Goal: Transaction & Acquisition: Purchase product/service

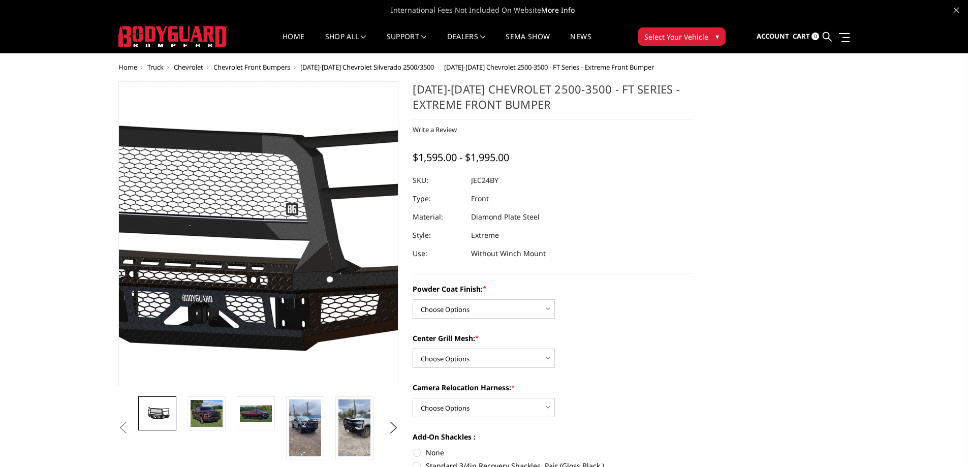
click at [293, 234] on img at bounding box center [215, 234] width 650 height 304
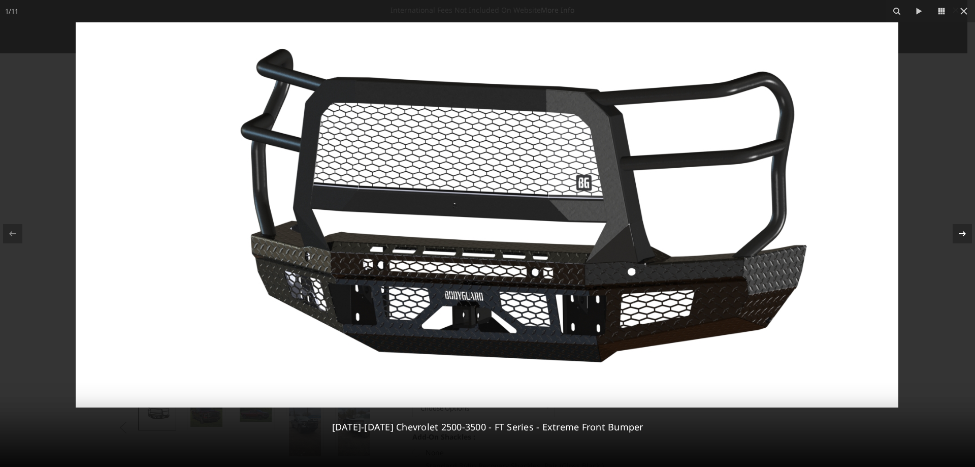
click at [963, 231] on icon at bounding box center [963, 234] width 12 height 12
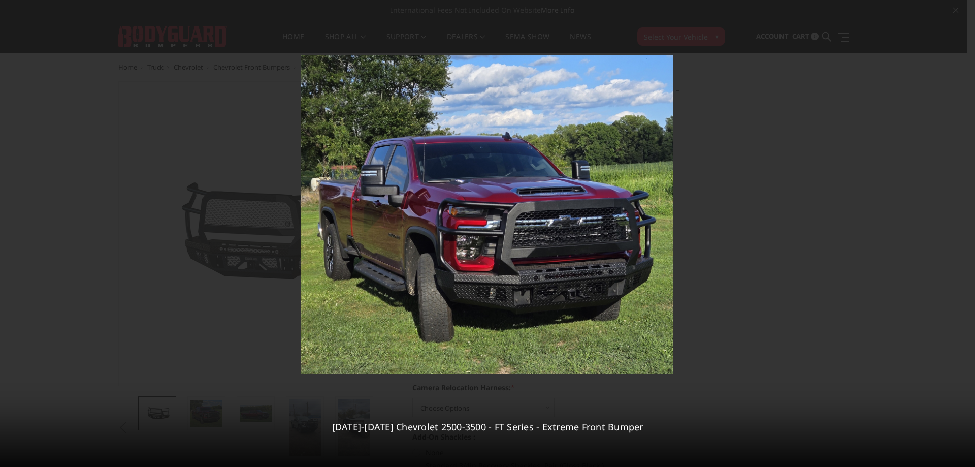
click at [962, 235] on div "2 / [PHONE_NUMBER][DATE][DATE] Chevrolet 2500-3500 - FT Series - Extreme Front …" at bounding box center [487, 233] width 975 height 467
click at [962, 235] on icon at bounding box center [963, 234] width 12 height 12
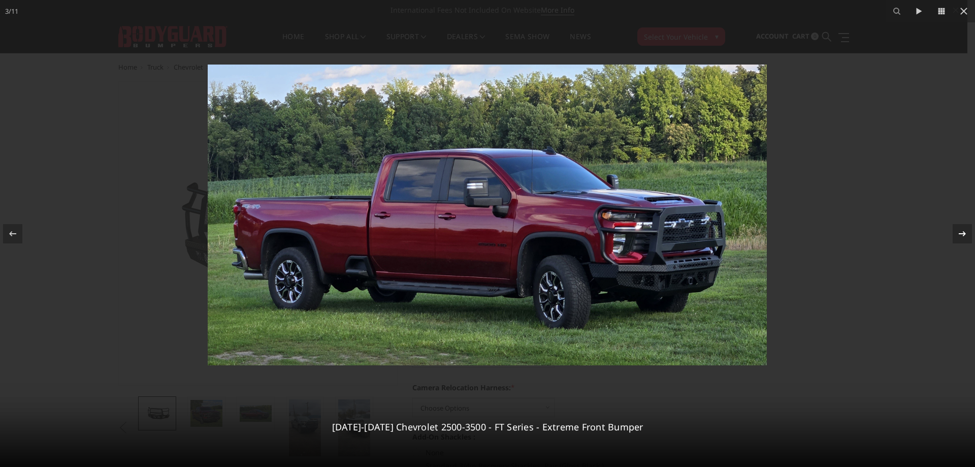
click at [962, 235] on icon at bounding box center [963, 234] width 12 height 12
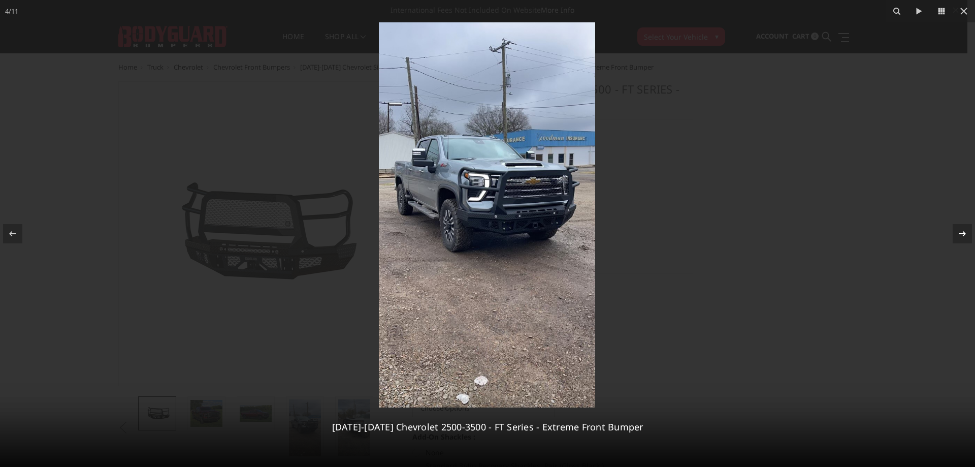
click at [962, 235] on icon at bounding box center [963, 234] width 12 height 12
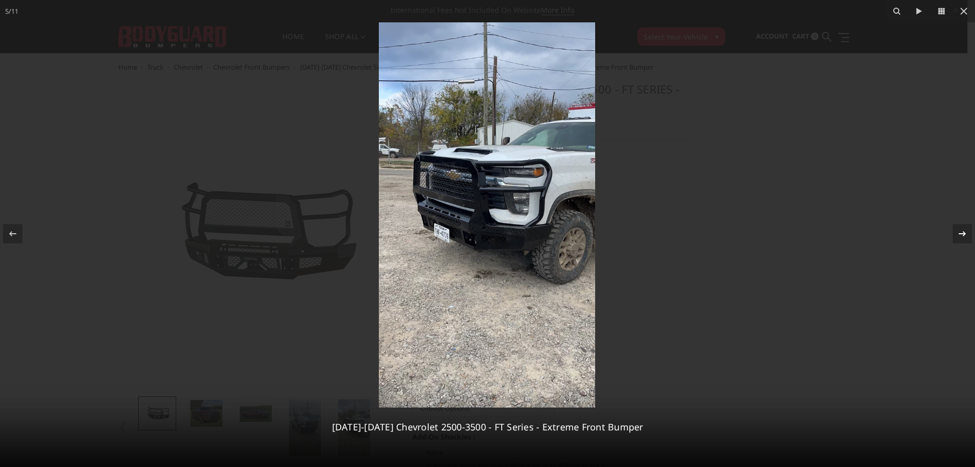
click at [962, 235] on div "5 / [PHONE_NUMBER][DATE][DATE] Chevrolet 2500-3500 - FT Series - Extreme Front …" at bounding box center [487, 233] width 975 height 467
click at [962, 234] on icon at bounding box center [963, 234] width 12 height 12
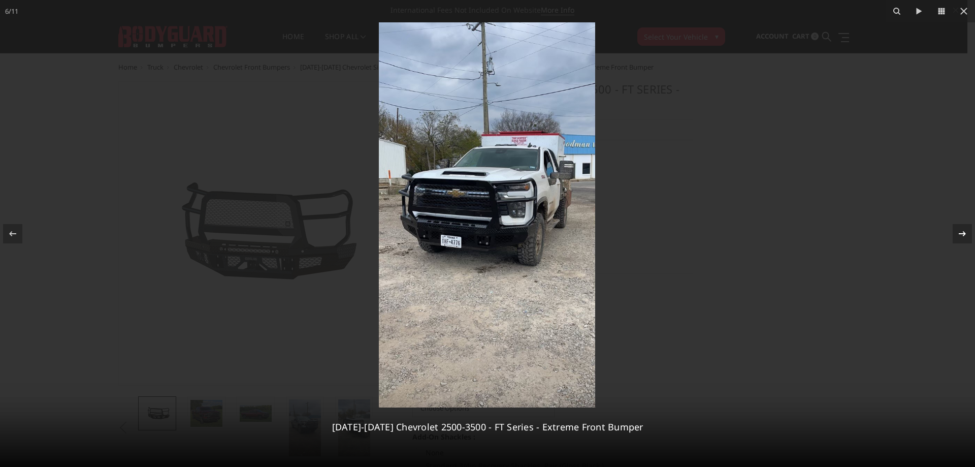
click at [962, 234] on icon at bounding box center [963, 234] width 12 height 12
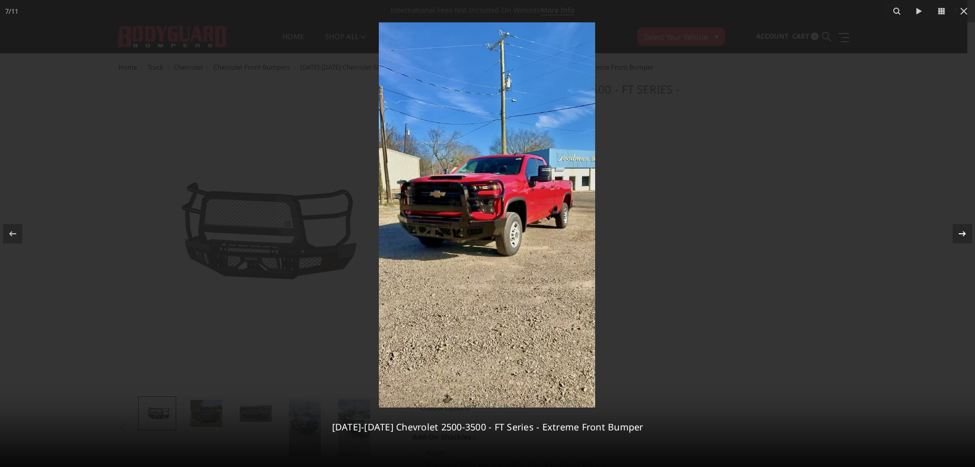
click at [962, 232] on icon at bounding box center [963, 234] width 12 height 12
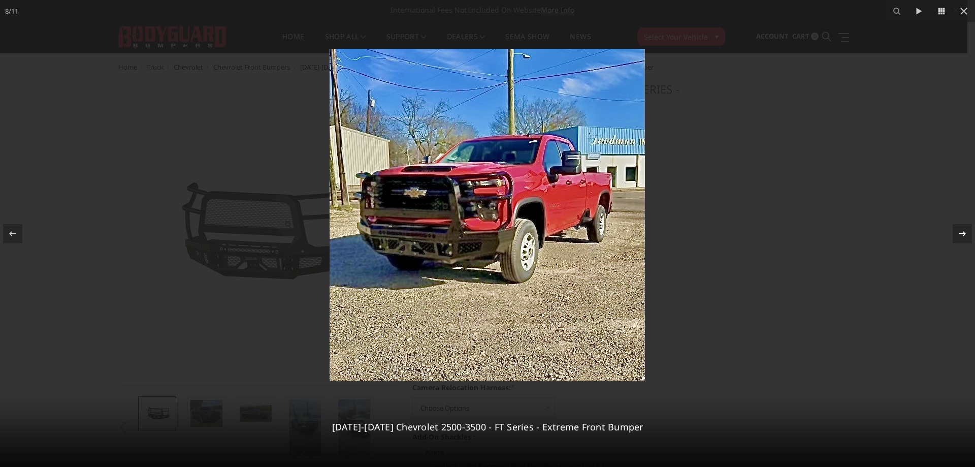
click at [962, 232] on icon at bounding box center [963, 234] width 12 height 12
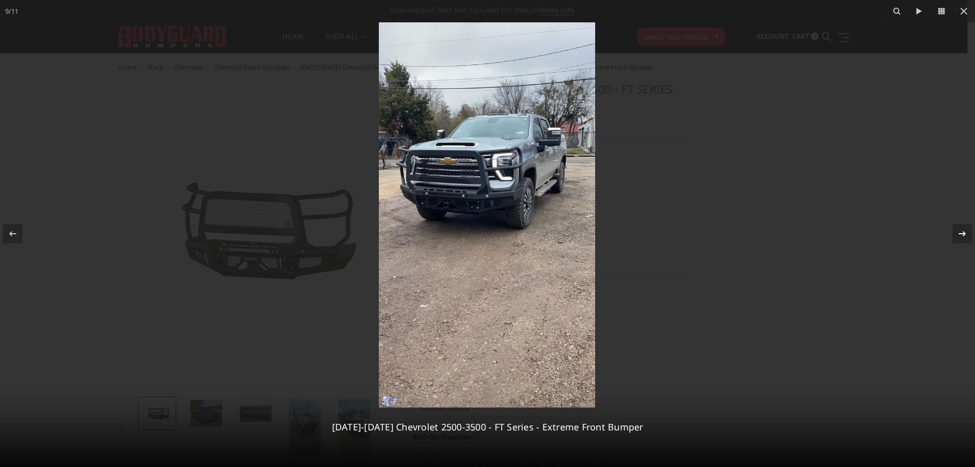
click at [962, 232] on icon at bounding box center [963, 234] width 12 height 12
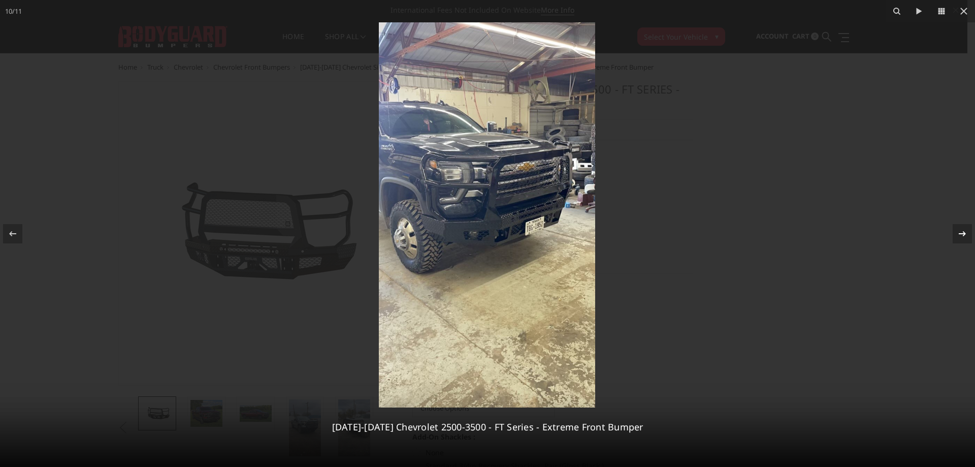
click at [965, 236] on icon at bounding box center [963, 234] width 12 height 12
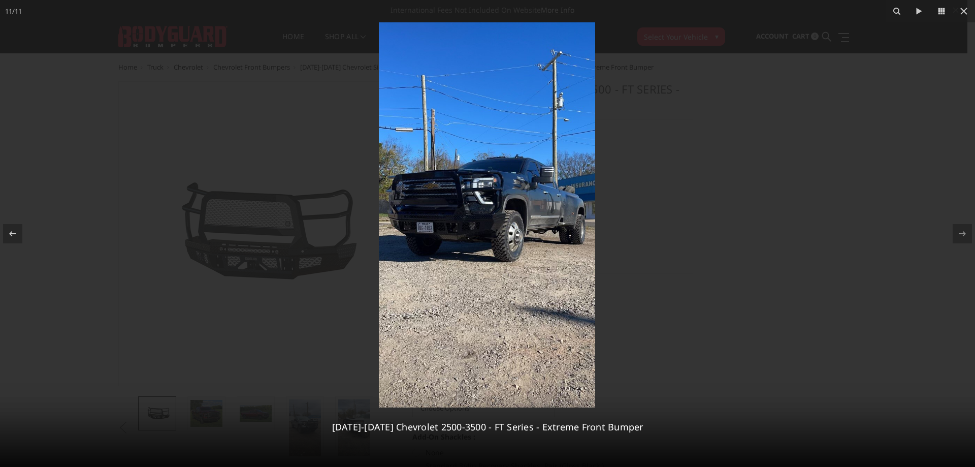
click at [480, 192] on img at bounding box center [487, 214] width 216 height 385
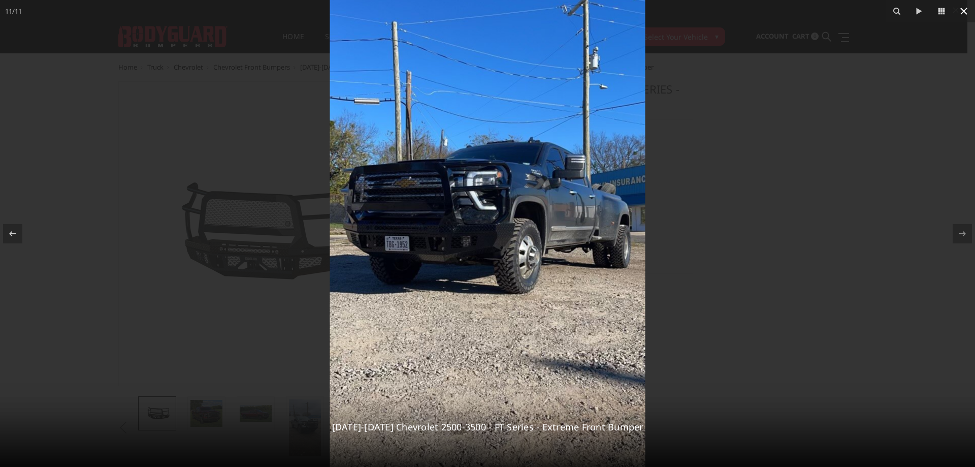
click at [961, 12] on icon at bounding box center [964, 11] width 12 height 12
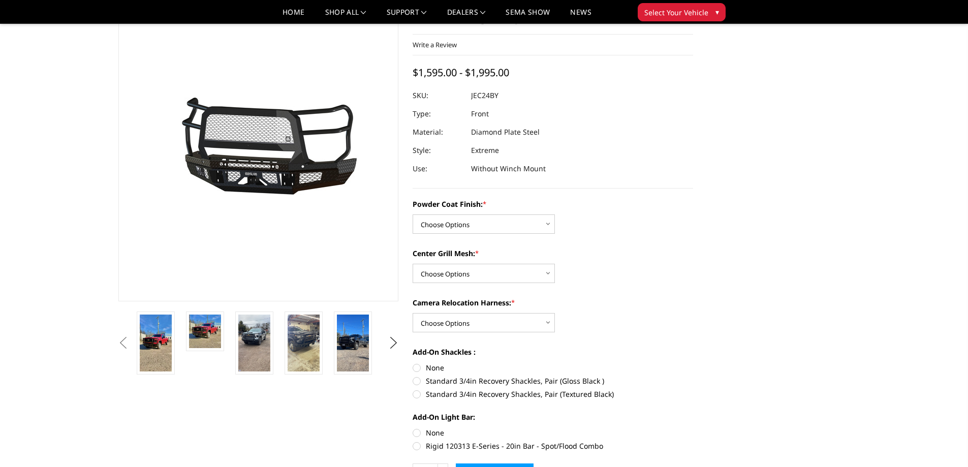
scroll to position [102, 0]
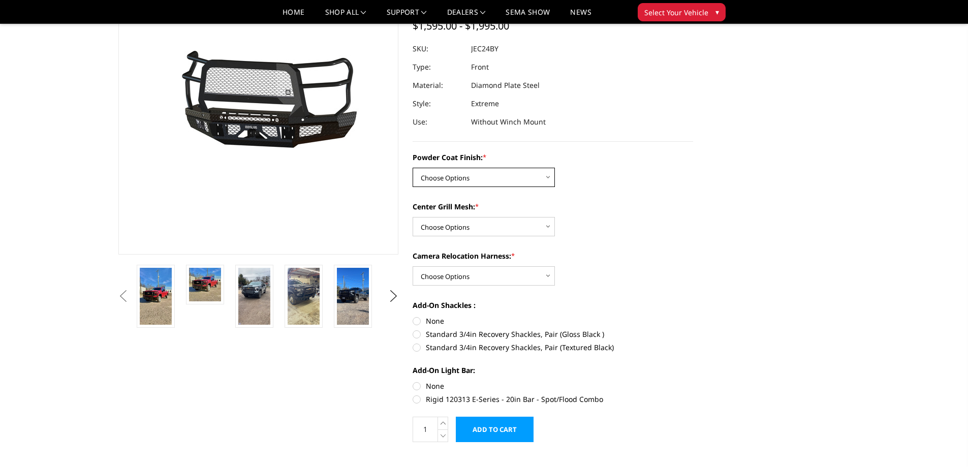
click at [551, 176] on select "Choose Options Bare Metal Gloss Black Powder Coat Textured Black Powder Coat" at bounding box center [483, 177] width 142 height 19
select select "3278"
click at [412, 168] on select "Choose Options Bare Metal Gloss Black Powder Coat Textured Black Powder Coat" at bounding box center [483, 177] width 142 height 19
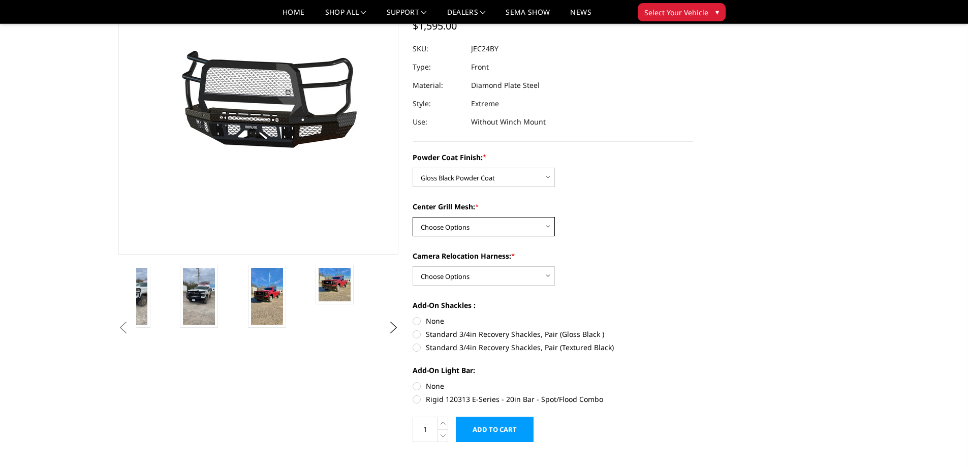
click at [547, 221] on select "Choose Options WITH Expanded Metal in Center Grill WITHOUT Expanded Metal in Ce…" at bounding box center [483, 226] width 142 height 19
select select "3280"
click at [412, 217] on select "Choose Options WITH Expanded Metal in Center Grill WITHOUT Expanded Metal in Ce…" at bounding box center [483, 226] width 142 height 19
click at [551, 279] on select "Choose Options WITH Camera Relocation Harness WITHOUT Camera Relocation Harness" at bounding box center [483, 275] width 142 height 19
select select "3282"
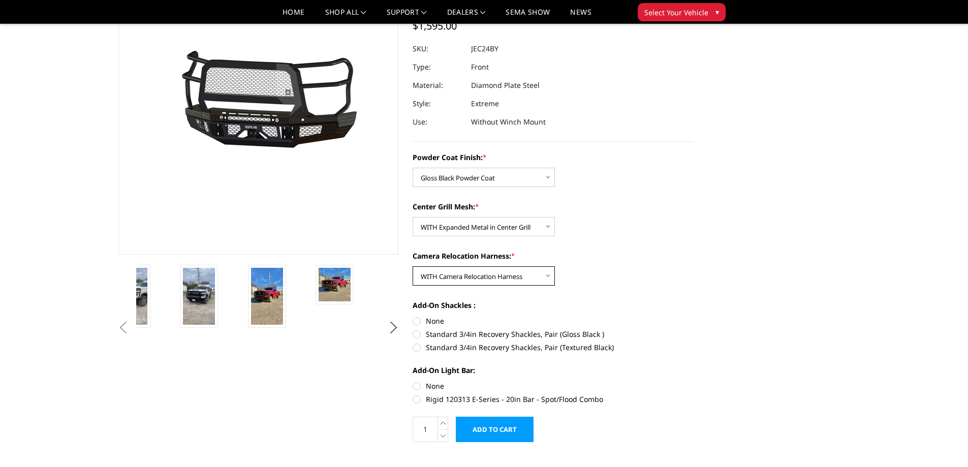
click at [412, 266] on select "Choose Options WITH Camera Relocation Harness WITHOUT Camera Relocation Harness" at bounding box center [483, 275] width 142 height 19
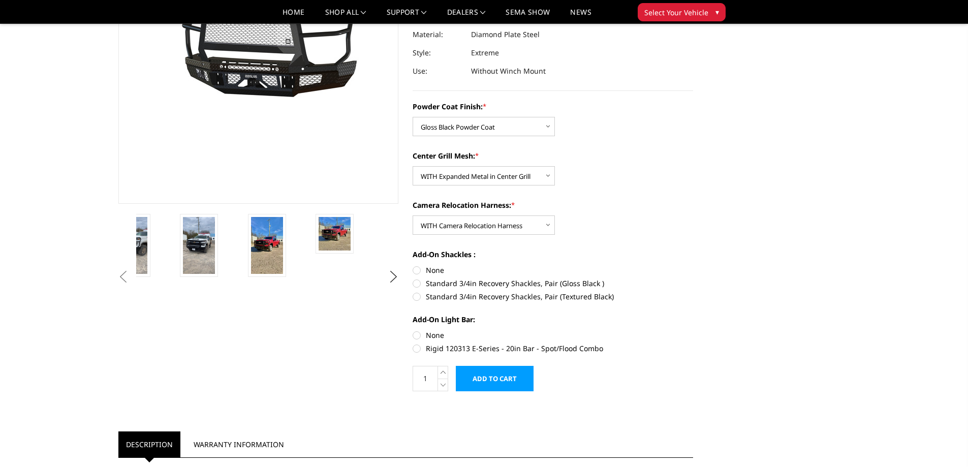
click at [418, 282] on label "Standard 3/4in Recovery Shackles, Pair (Gloss Black )" at bounding box center [552, 283] width 280 height 11
click at [693, 265] on input "Standard 3/4in Recovery Shackles, Pair (Gloss Black )" at bounding box center [693, 265] width 1 height 1
radio input "true"
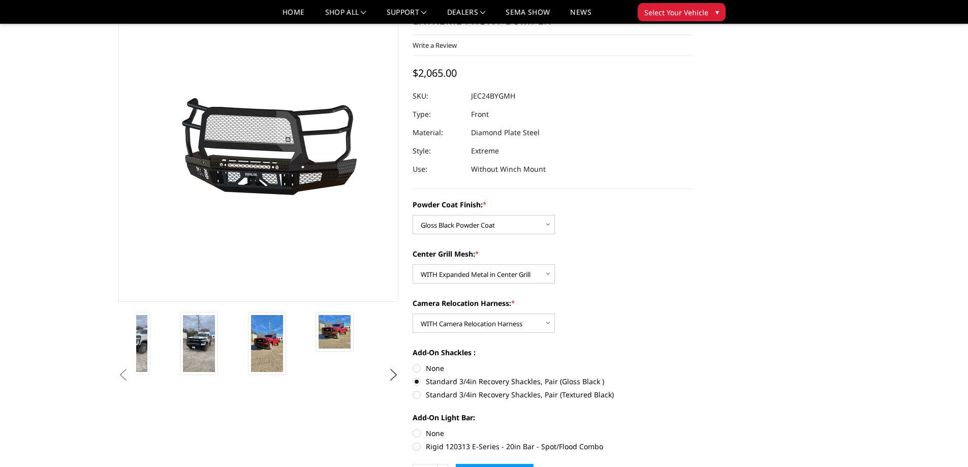
scroll to position [0, 0]
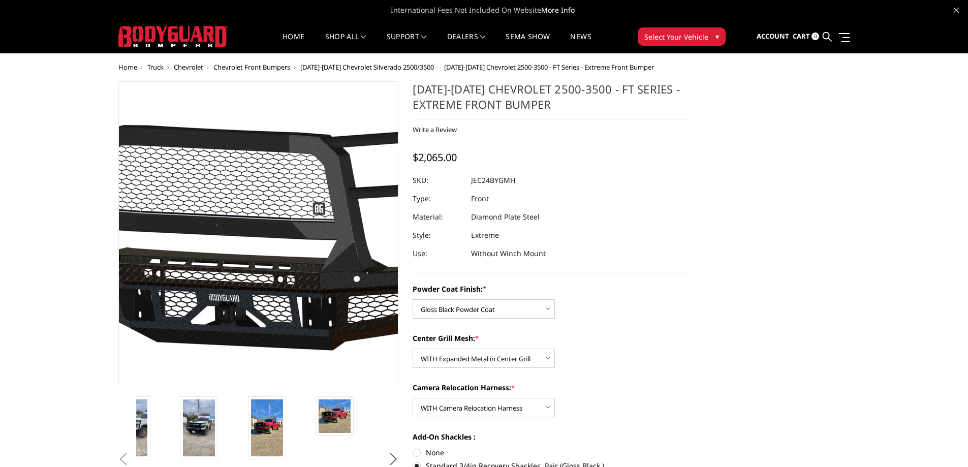
click at [271, 214] on img at bounding box center [242, 234] width 650 height 304
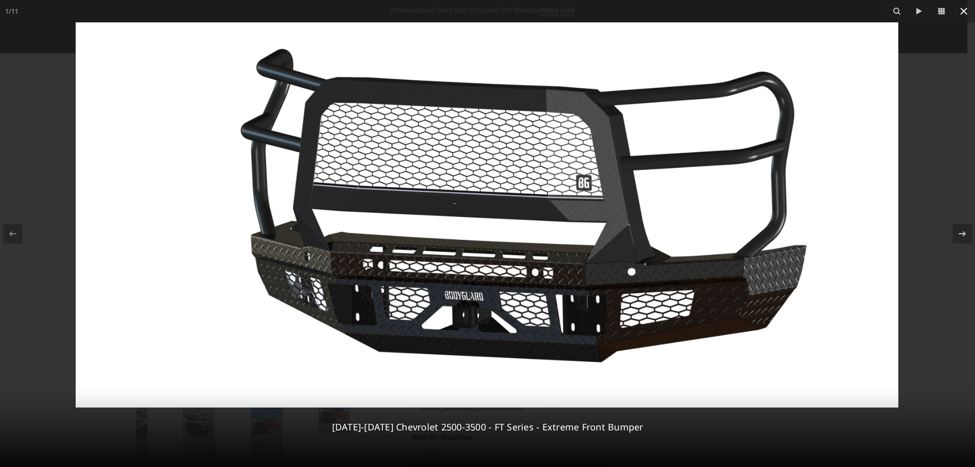
click at [964, 10] on icon at bounding box center [964, 11] width 7 height 7
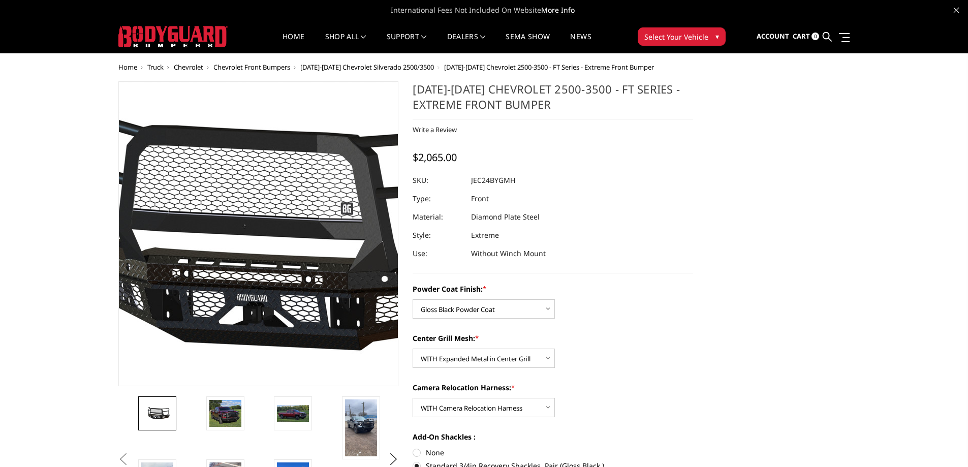
click at [249, 210] on img at bounding box center [270, 234] width 650 height 304
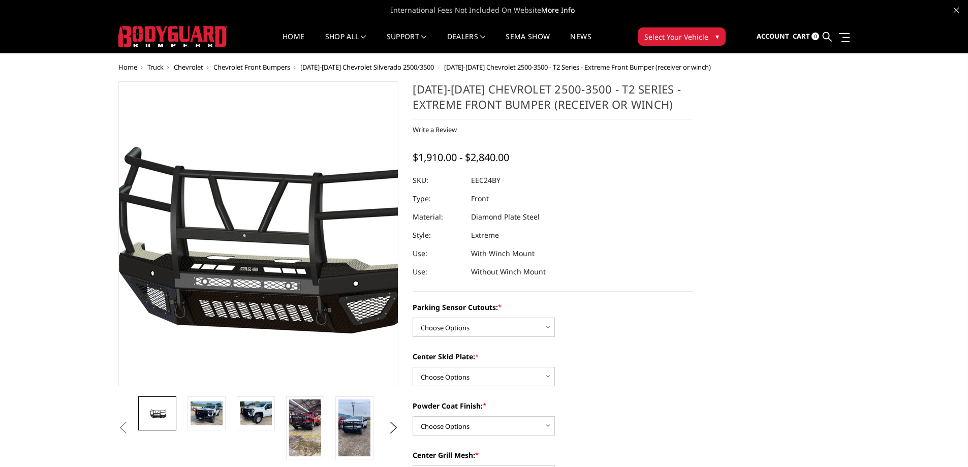
click at [258, 249] on img at bounding box center [259, 234] width 650 height 304
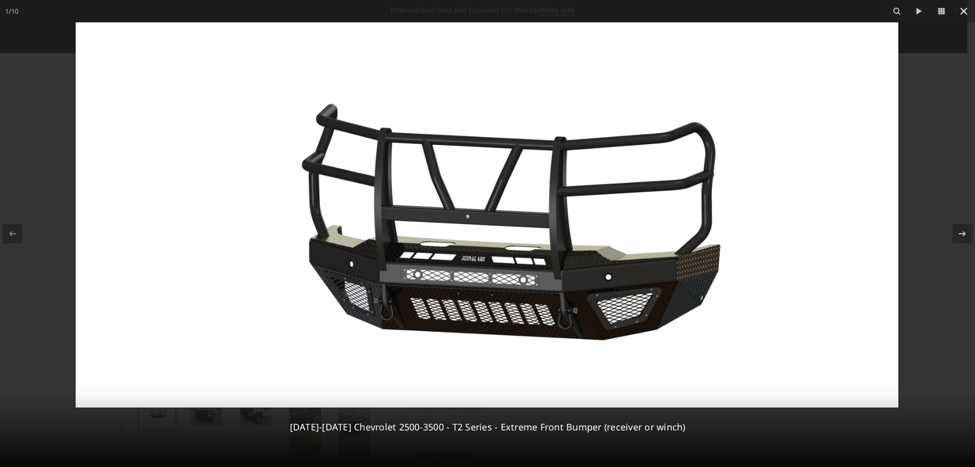
click at [962, 11] on icon at bounding box center [964, 11] width 12 height 12
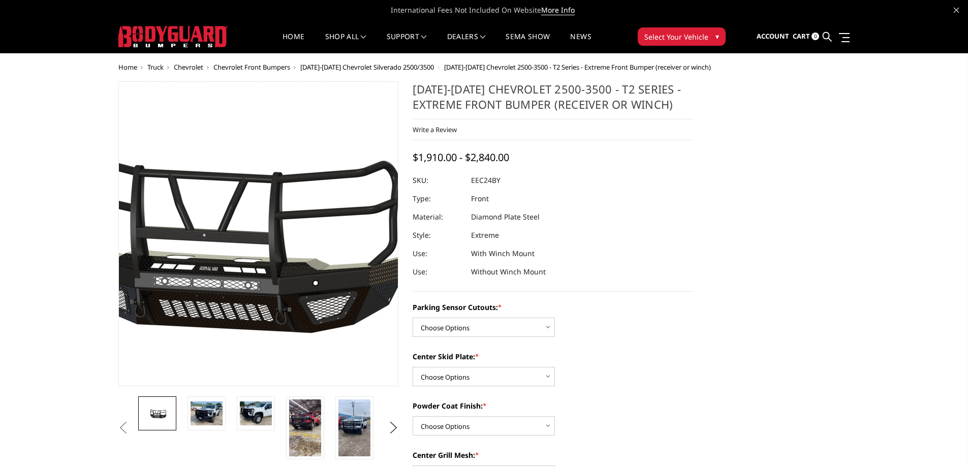
click at [288, 227] on img at bounding box center [219, 234] width 650 height 304
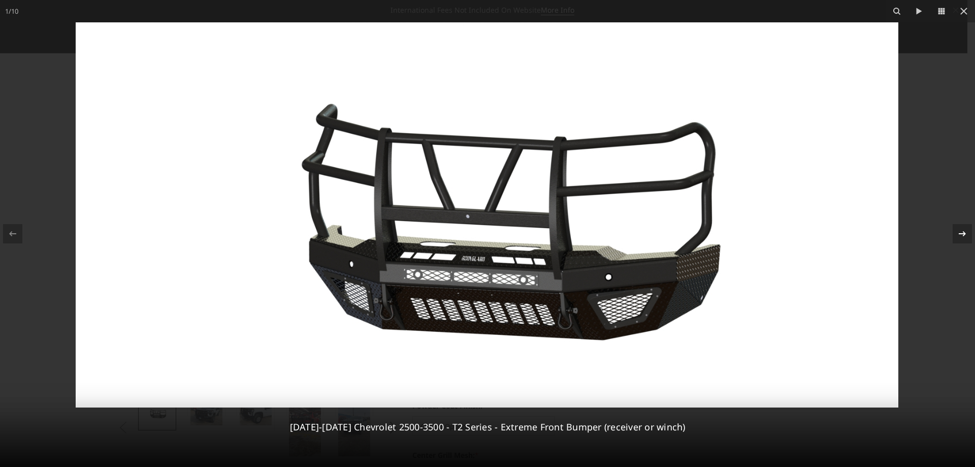
click at [965, 236] on icon at bounding box center [963, 234] width 12 height 12
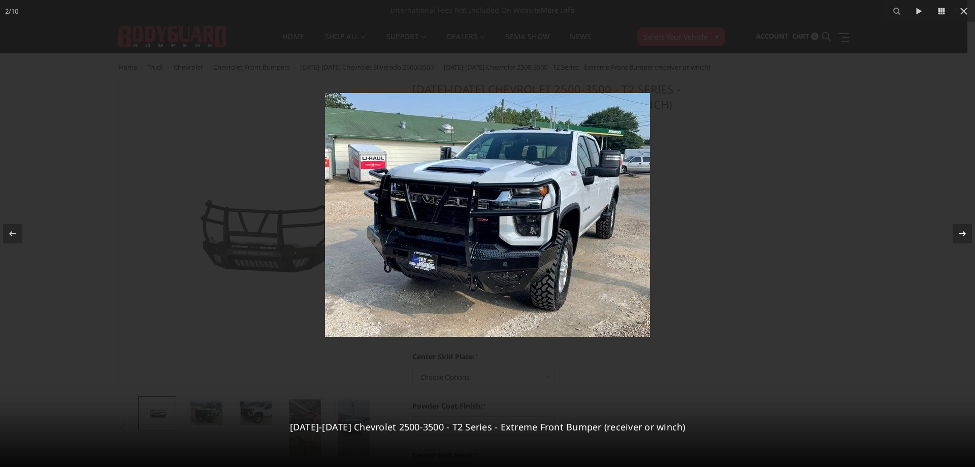
click at [965, 236] on div "2 / 10 2024-2025 Chevrolet 2500-3500 - T2 Series - Extreme Front Bumper (receiv…" at bounding box center [487, 233] width 975 height 467
click at [964, 236] on icon at bounding box center [963, 234] width 12 height 12
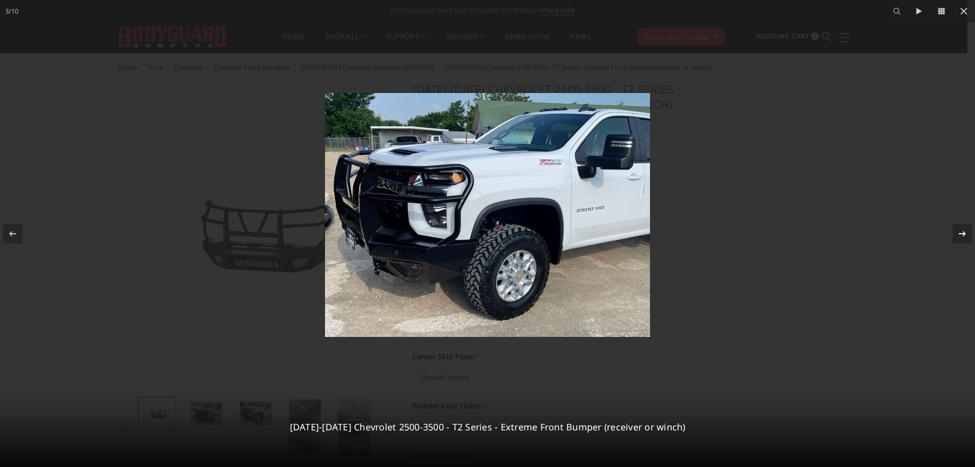
click at [964, 236] on icon at bounding box center [963, 234] width 12 height 12
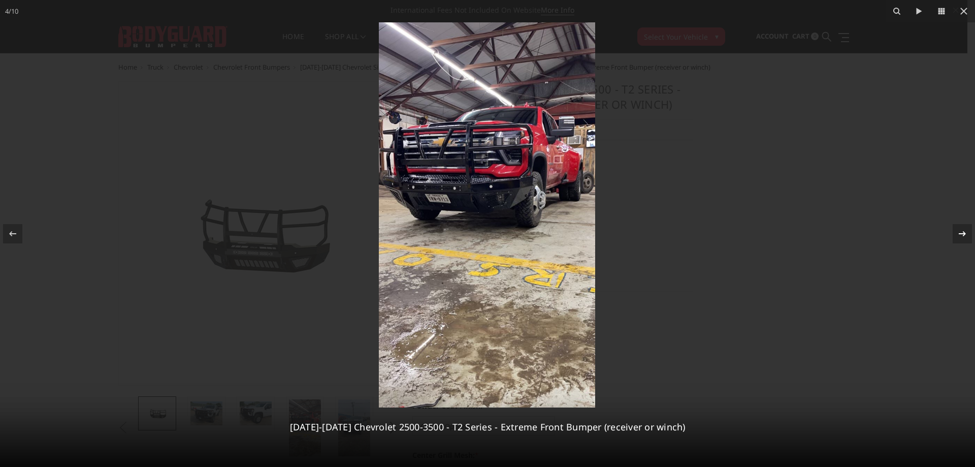
click at [964, 236] on icon at bounding box center [962, 233] width 7 height 5
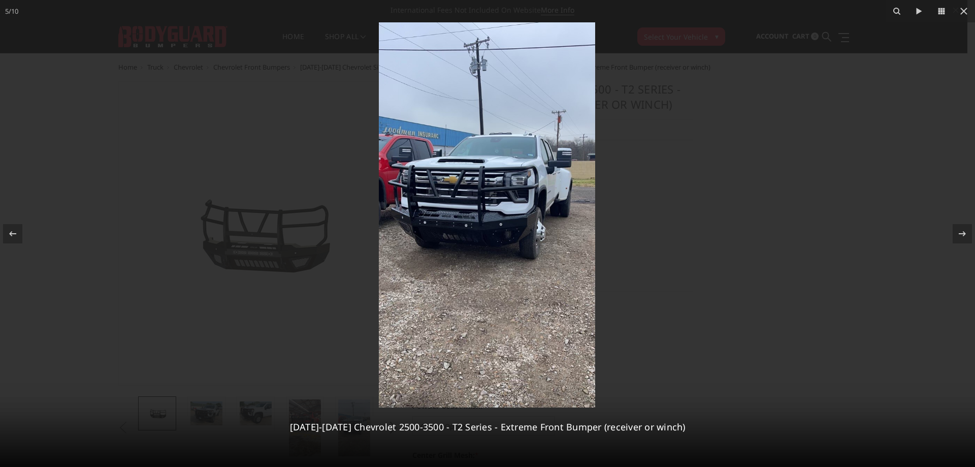
click at [486, 194] on img at bounding box center [487, 214] width 216 height 385
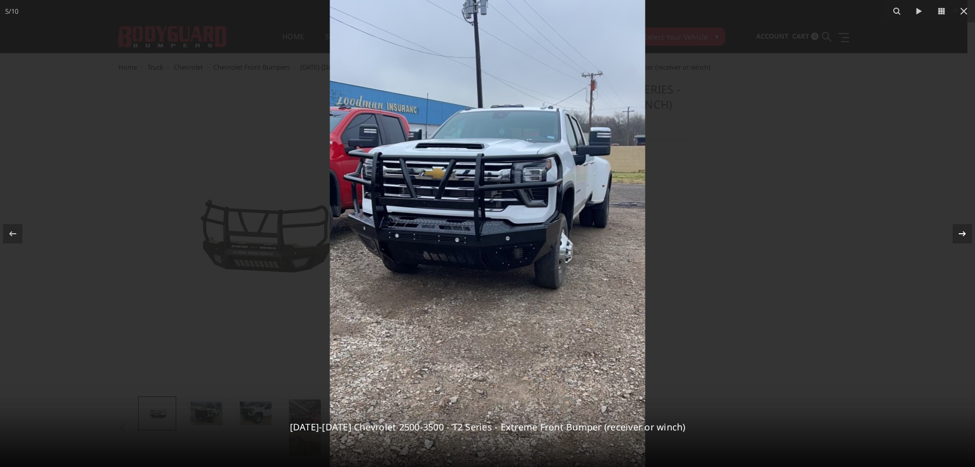
click at [960, 234] on icon at bounding box center [962, 233] width 7 height 5
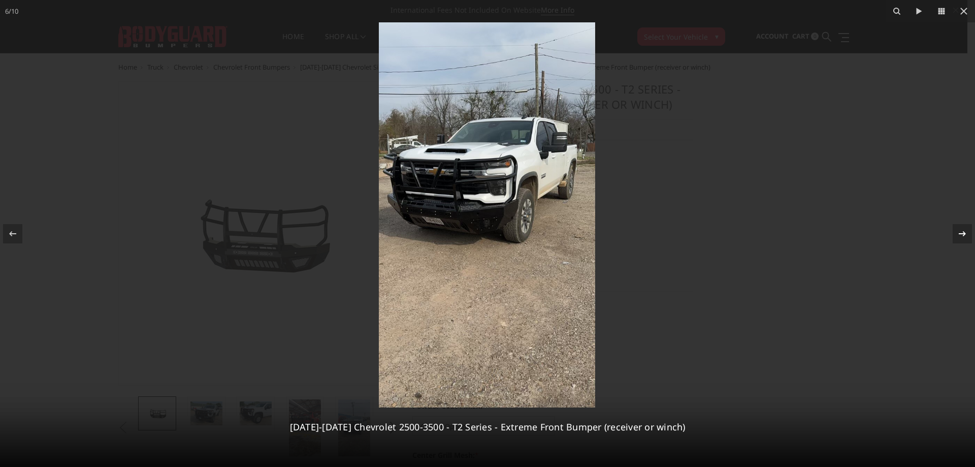
click at [960, 234] on icon at bounding box center [962, 233] width 7 height 5
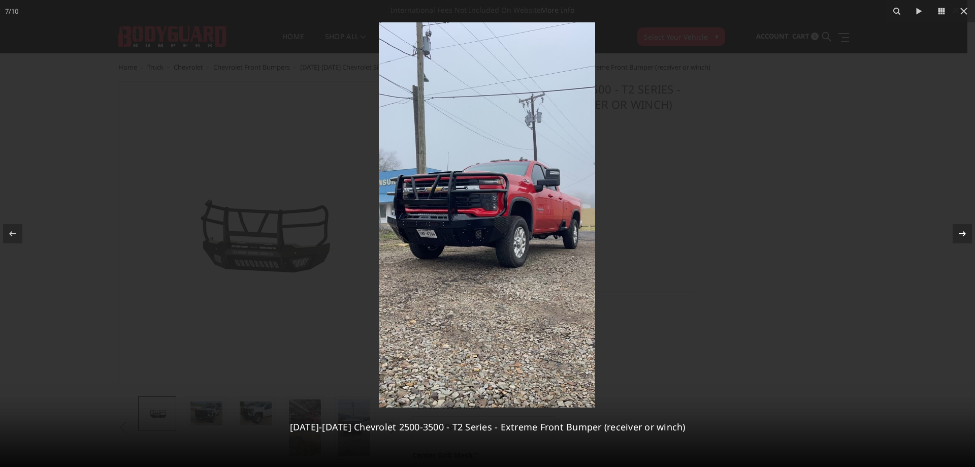
click at [960, 234] on icon at bounding box center [963, 234] width 12 height 12
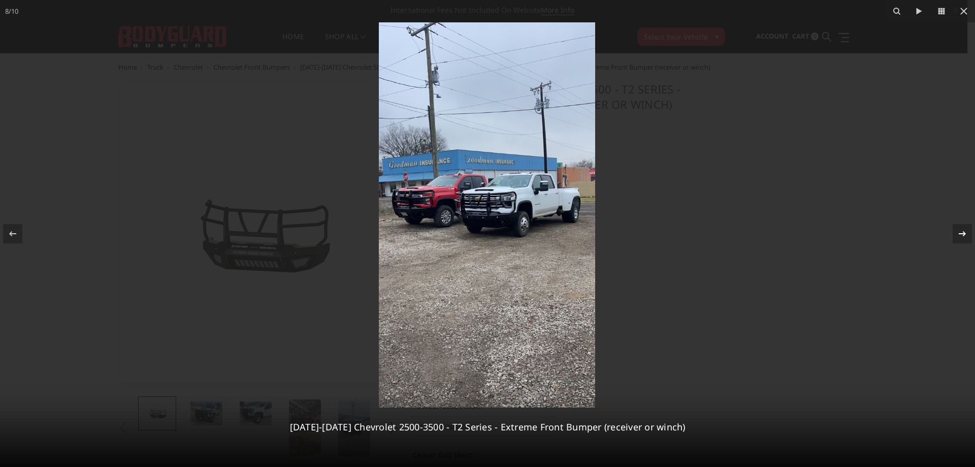
click at [960, 234] on icon at bounding box center [963, 234] width 12 height 12
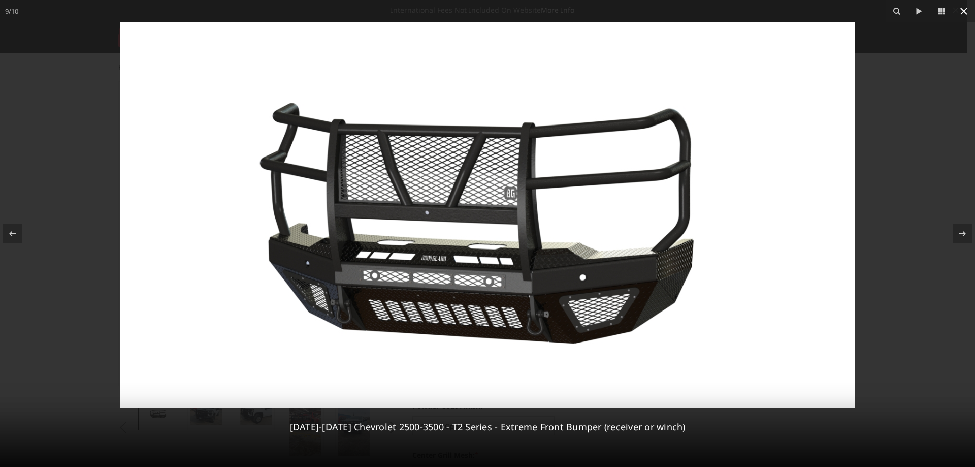
click at [966, 9] on icon at bounding box center [964, 11] width 7 height 7
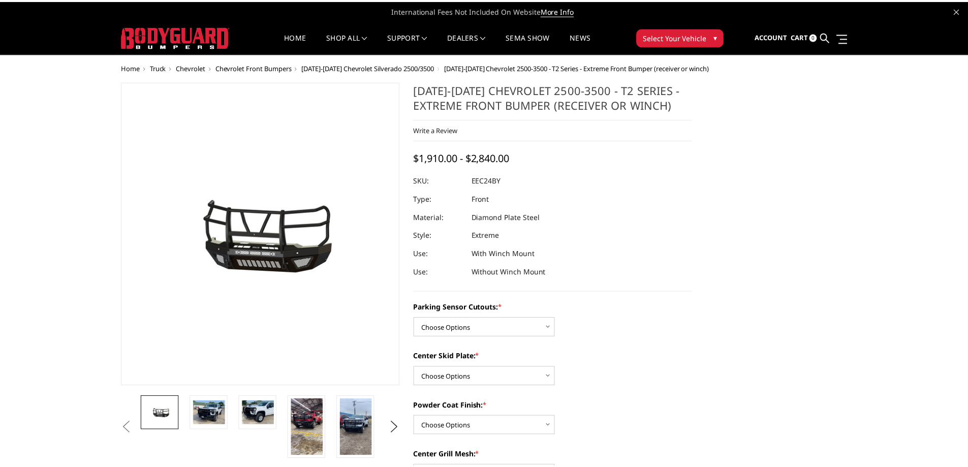
scroll to position [0, 248]
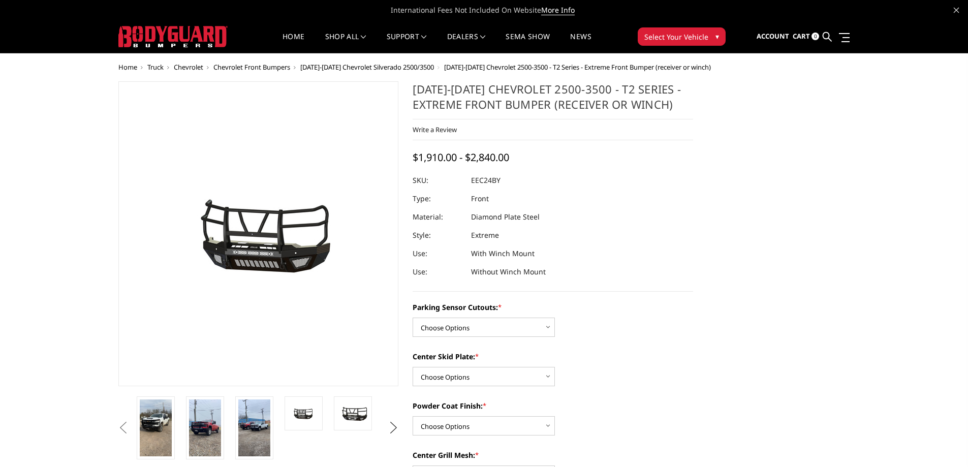
click at [397, 430] on button "Next" at bounding box center [393, 427] width 15 height 15
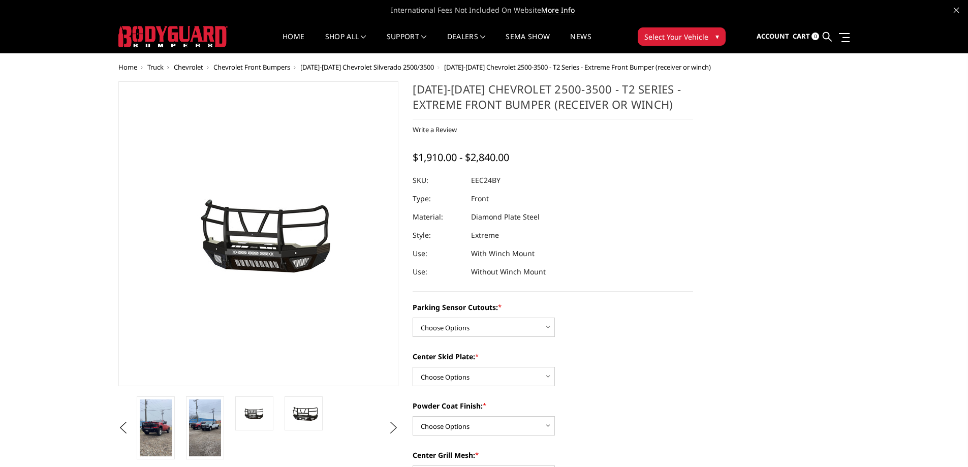
click at [394, 430] on button "Next" at bounding box center [393, 427] width 15 height 15
click at [392, 426] on button "Next" at bounding box center [393, 427] width 15 height 15
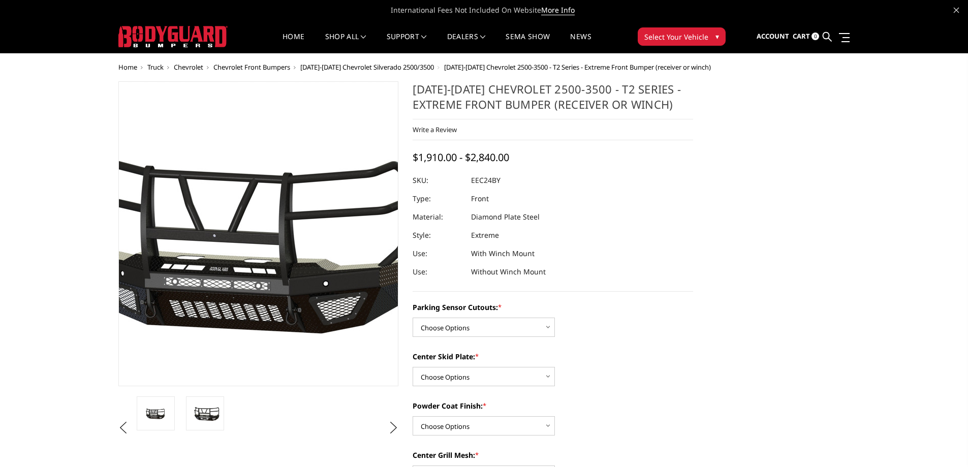
click at [280, 237] on img at bounding box center [229, 234] width 650 height 304
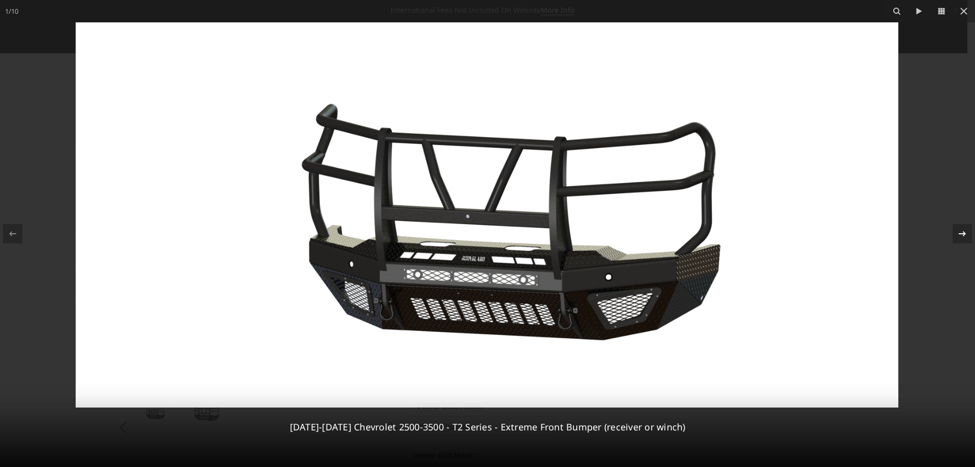
click at [960, 232] on icon at bounding box center [963, 234] width 12 height 12
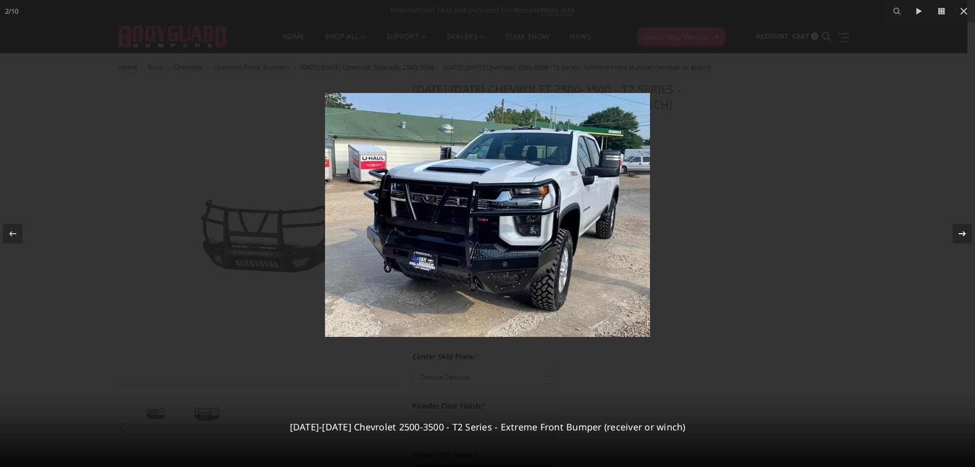
click at [960, 232] on icon at bounding box center [963, 234] width 12 height 12
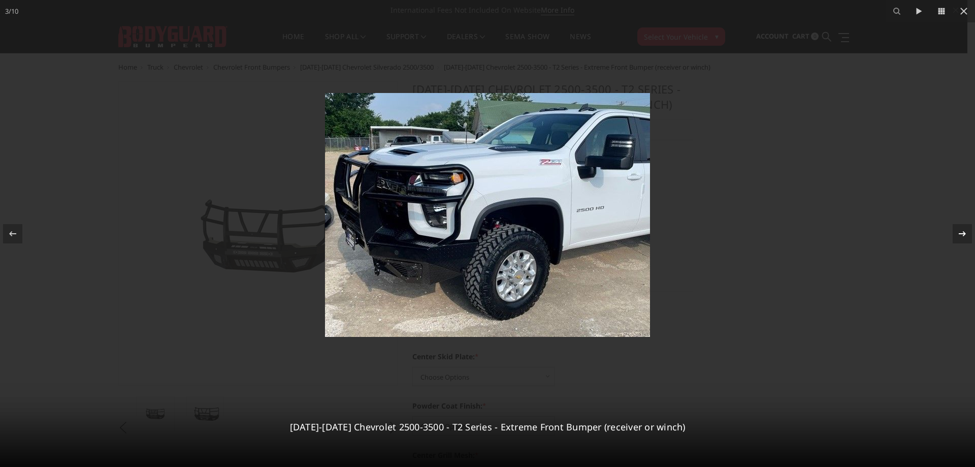
click at [960, 232] on icon at bounding box center [963, 234] width 12 height 12
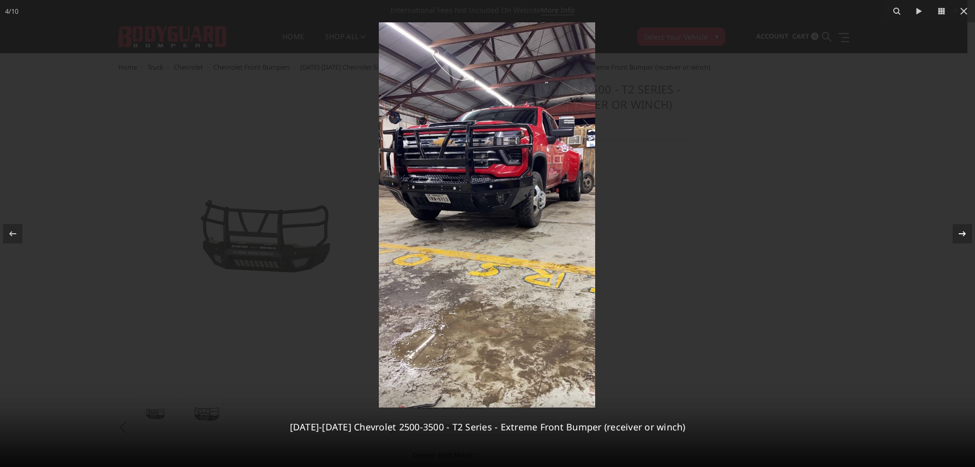
click at [960, 232] on icon at bounding box center [963, 234] width 12 height 12
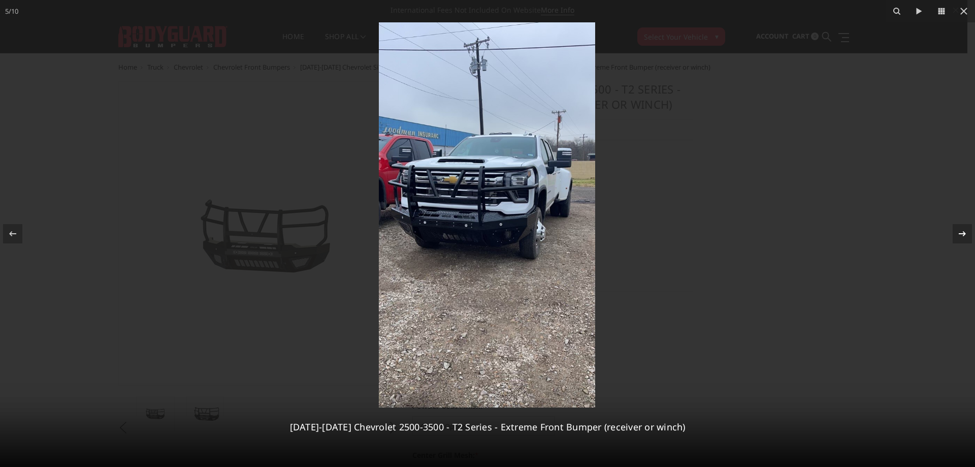
click at [960, 232] on icon at bounding box center [963, 234] width 12 height 12
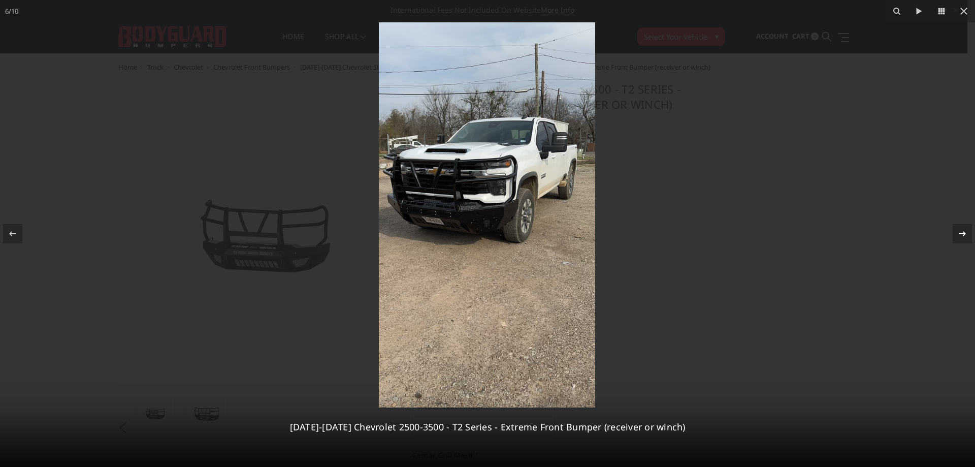
click at [960, 231] on icon at bounding box center [963, 234] width 12 height 12
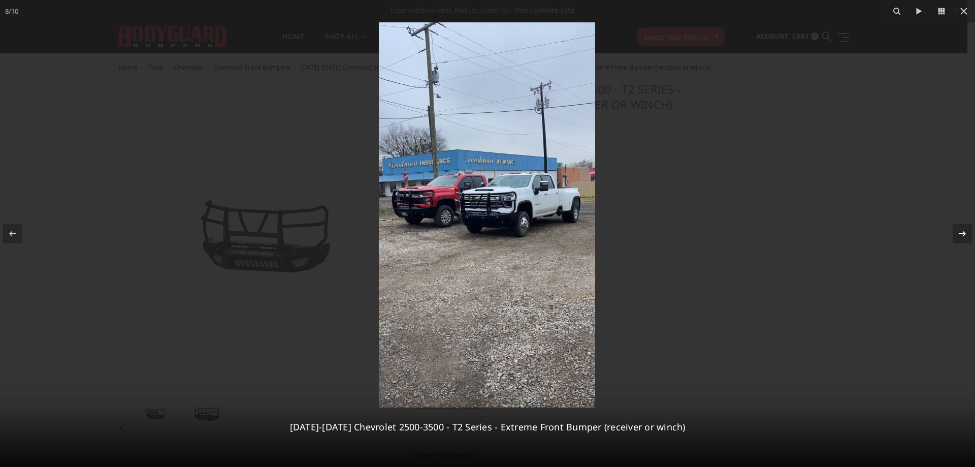
click at [960, 231] on icon at bounding box center [963, 234] width 12 height 12
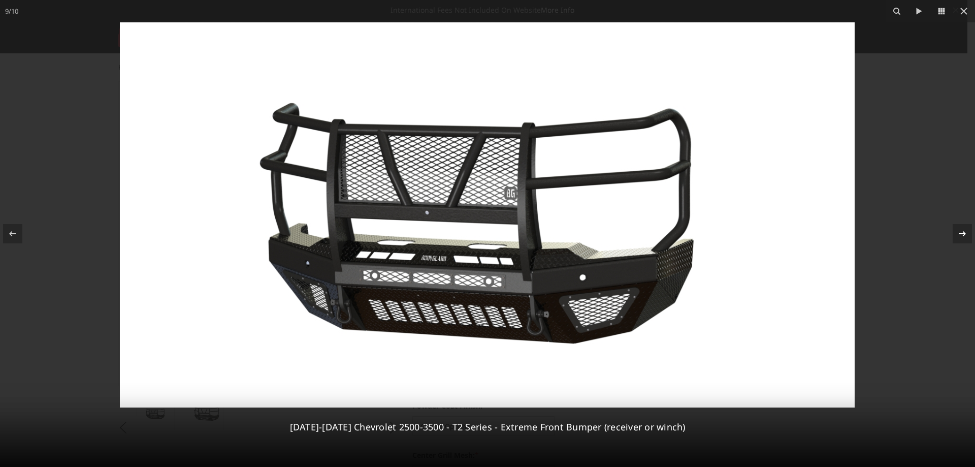
click at [965, 235] on icon at bounding box center [963, 234] width 12 height 12
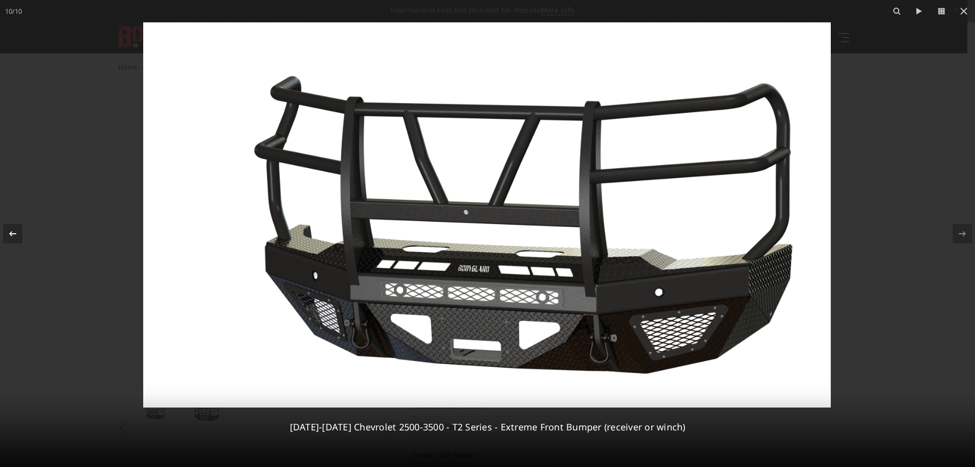
click at [10, 235] on icon at bounding box center [13, 234] width 12 height 12
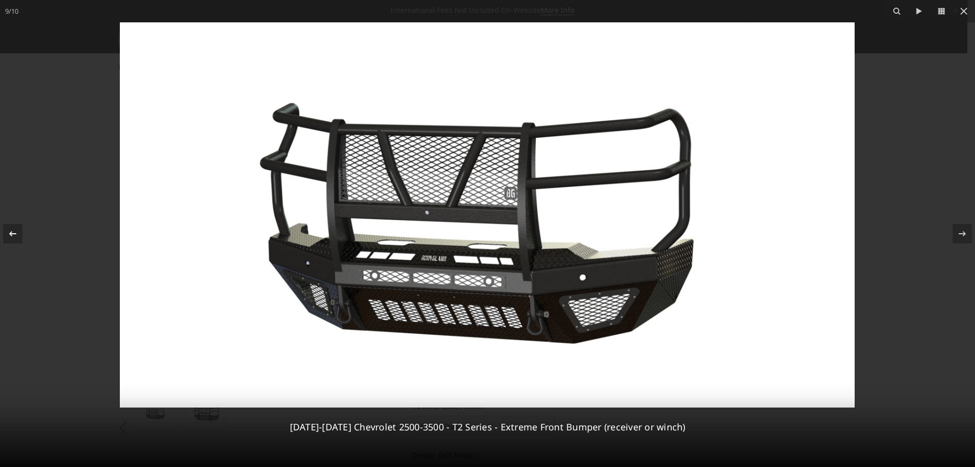
click at [11, 233] on icon at bounding box center [12, 233] width 7 height 5
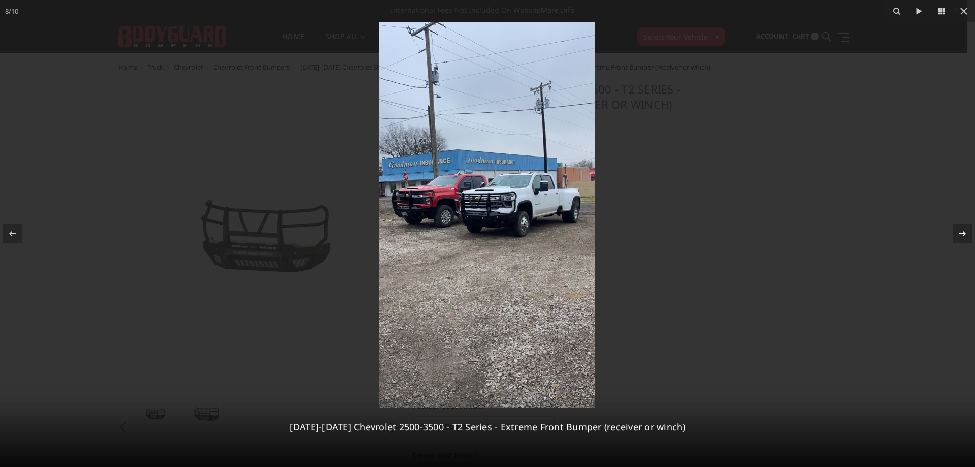
click at [964, 229] on icon at bounding box center [963, 234] width 12 height 12
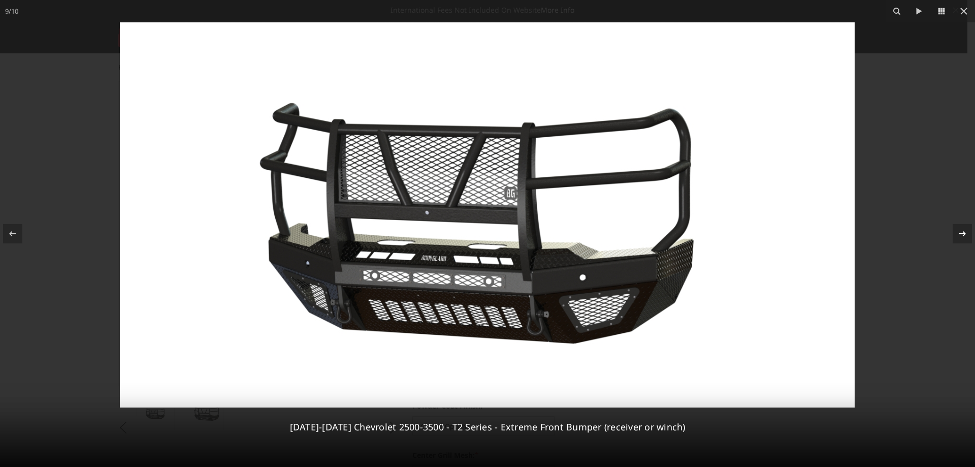
click at [964, 230] on icon at bounding box center [963, 234] width 12 height 12
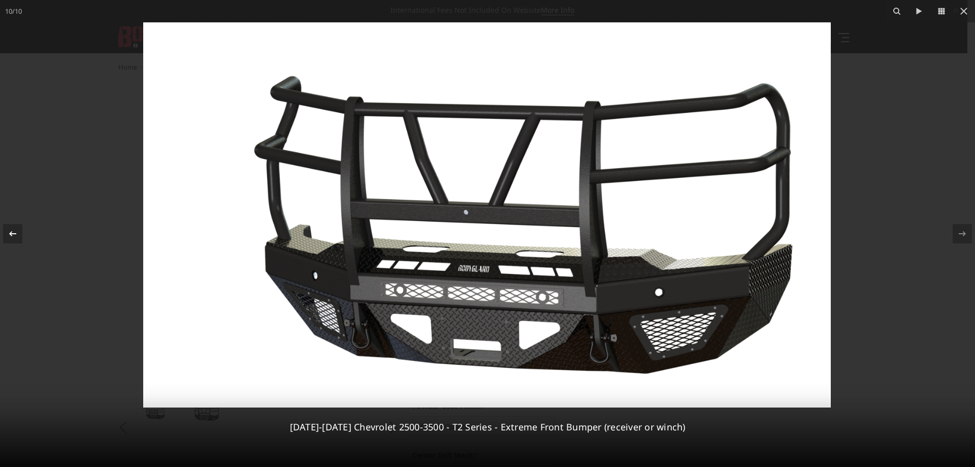
click at [8, 231] on icon at bounding box center [13, 234] width 12 height 12
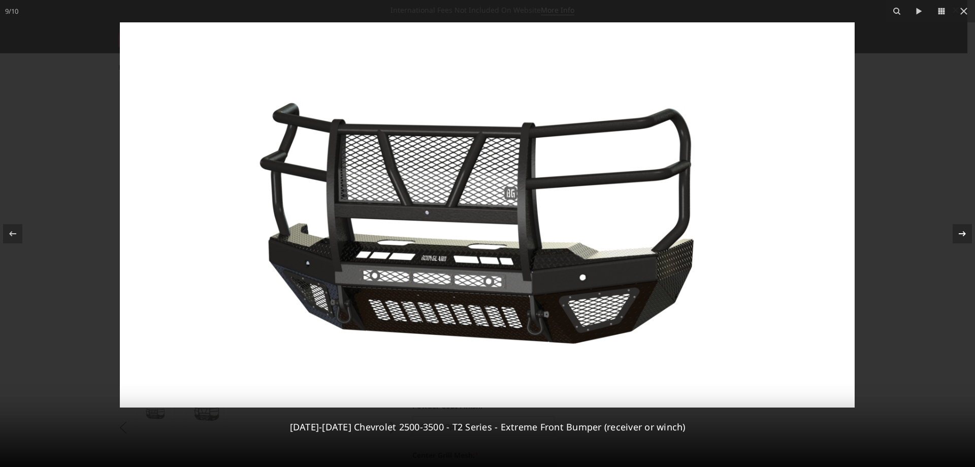
click at [964, 231] on icon at bounding box center [963, 234] width 12 height 12
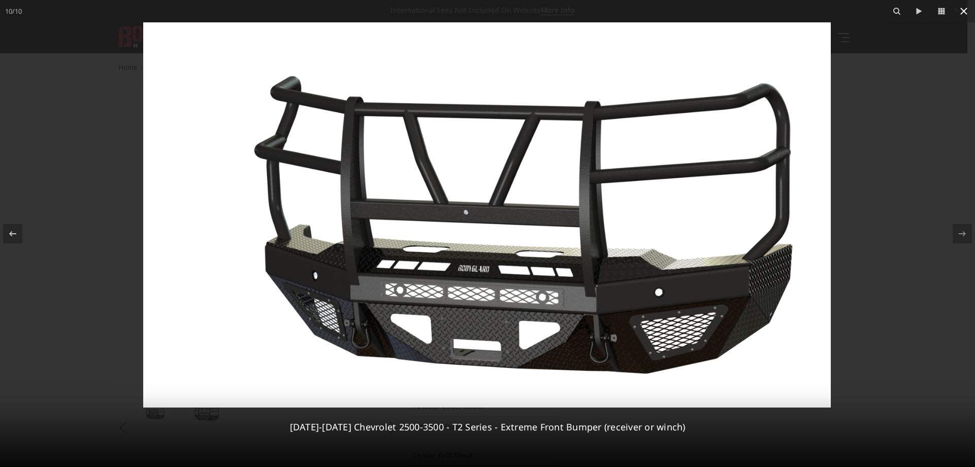
click at [967, 8] on icon at bounding box center [964, 11] width 12 height 12
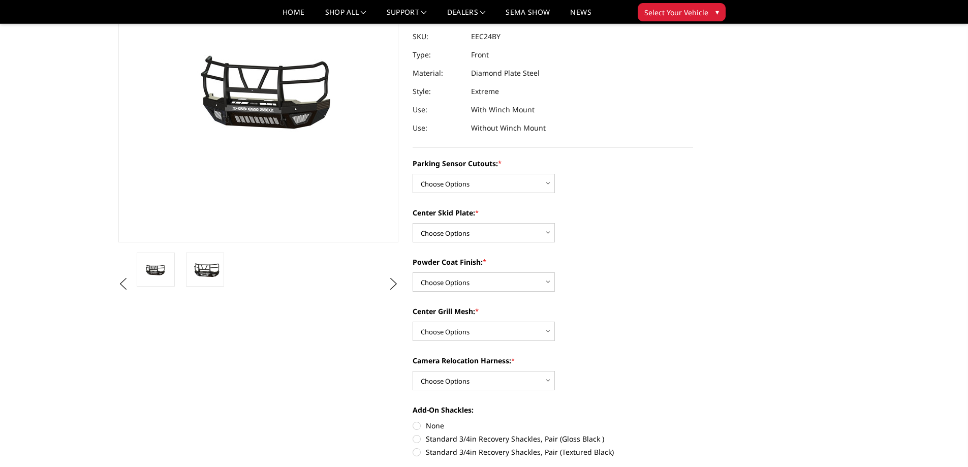
scroll to position [102, 0]
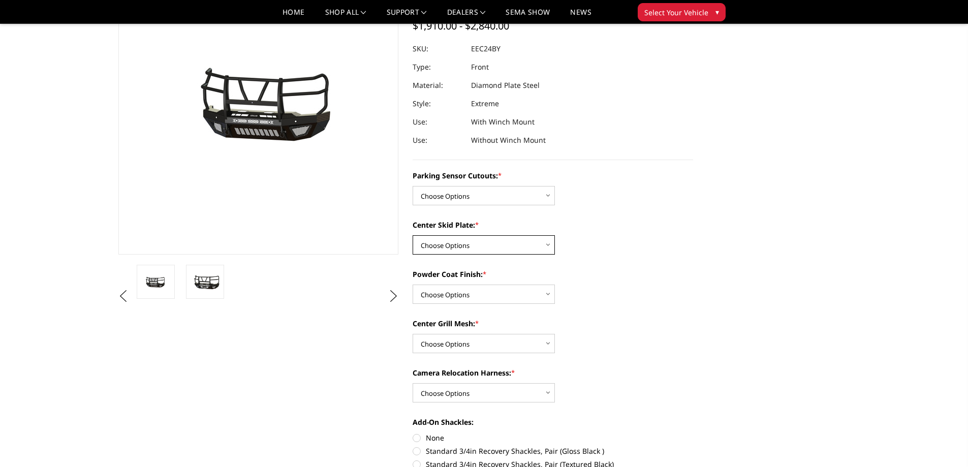
click at [549, 244] on select "Choose Options 2" Receiver Tube Standard Skid Plate (included) Winch Mount Skid…" at bounding box center [483, 244] width 142 height 19
select select "3724"
click at [412, 235] on select "Choose Options 2" Receiver Tube Standard Skid Plate (included) Winch Mount Skid…" at bounding box center [483, 244] width 142 height 19
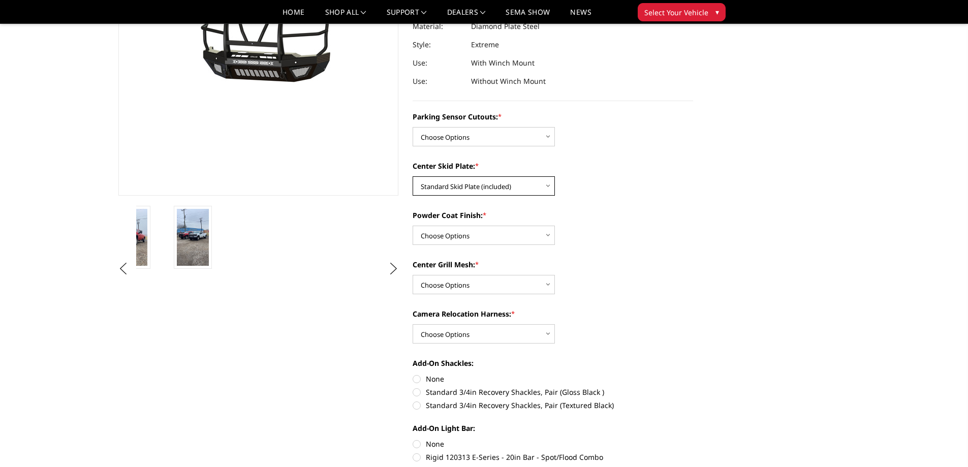
scroll to position [203, 0]
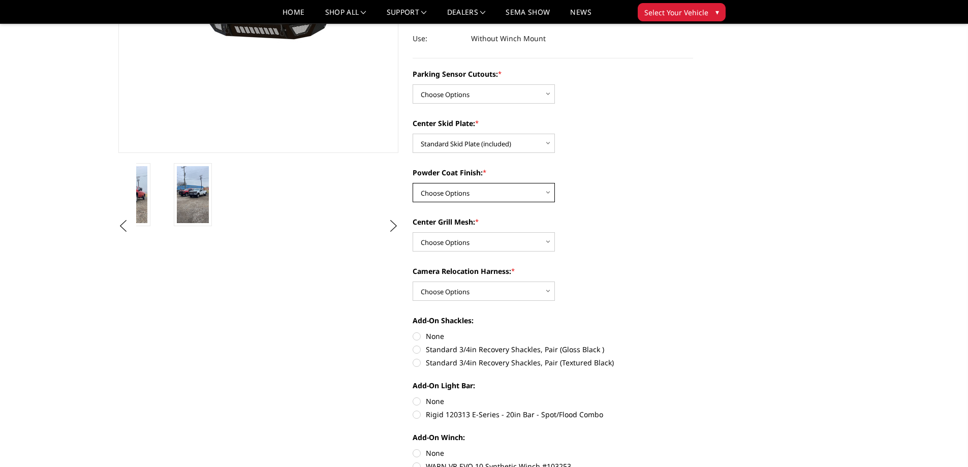
click at [544, 193] on select "Choose Options Bare Metal Gloss Black Powder Coat Textured Black Powder Coat" at bounding box center [483, 192] width 142 height 19
select select "3727"
click at [412, 183] on select "Choose Options Bare Metal Gloss Black Powder Coat Textured Black Powder Coat" at bounding box center [483, 192] width 142 height 19
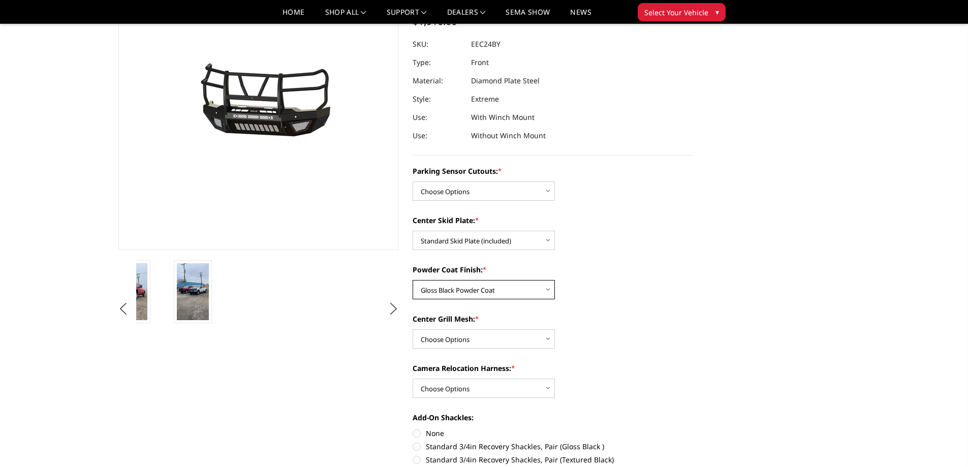
scroll to position [102, 0]
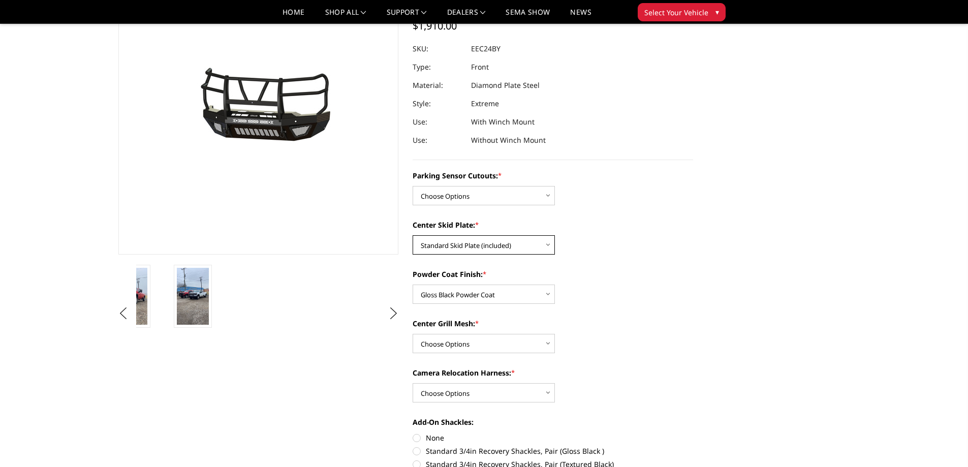
click at [546, 244] on select "Choose Options 2" Receiver Tube Standard Skid Plate (included) Winch Mount Skid…" at bounding box center [483, 244] width 142 height 19
click at [549, 246] on select "Choose Options 2" Receiver Tube Standard Skid Plate (included) Winch Mount Skid…" at bounding box center [483, 244] width 142 height 19
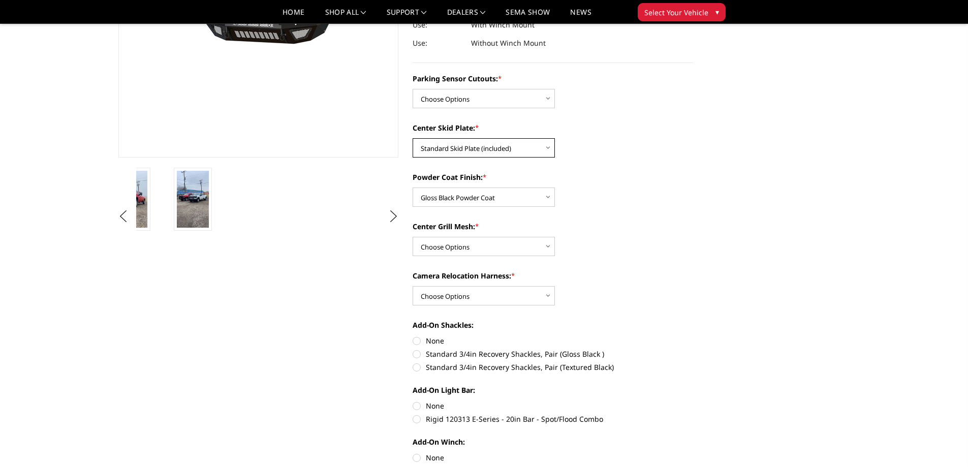
scroll to position [203, 0]
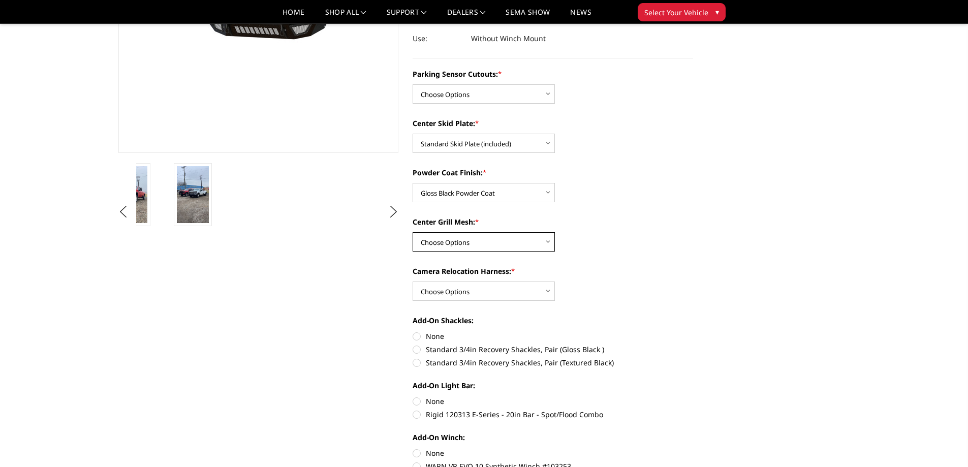
click at [548, 240] on select "Choose Options With expanded metal Without expanded metal" at bounding box center [483, 241] width 142 height 19
select select "3729"
click at [412, 232] on select "Choose Options With expanded metal Without expanded metal" at bounding box center [483, 241] width 142 height 19
click at [550, 289] on select "Choose Options With camera harness Without camera harness" at bounding box center [483, 290] width 142 height 19
select select "3731"
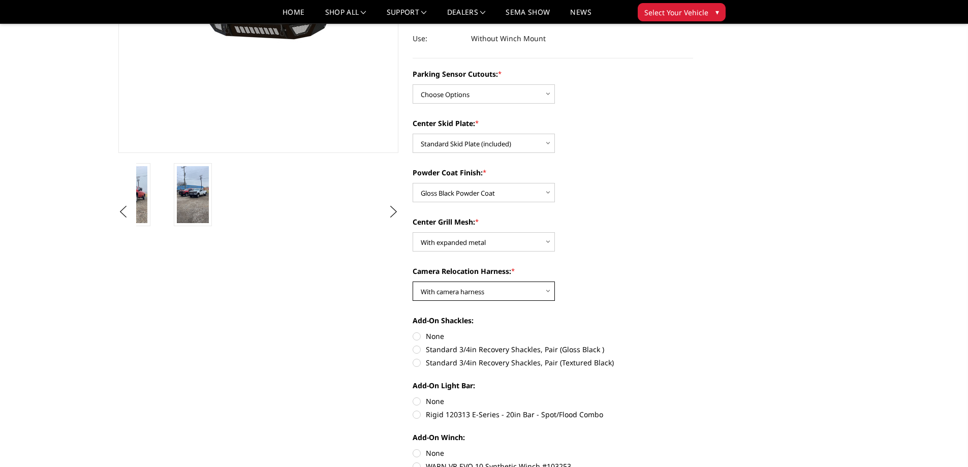
click at [412, 281] on select "Choose Options With camera harness Without camera harness" at bounding box center [483, 290] width 142 height 19
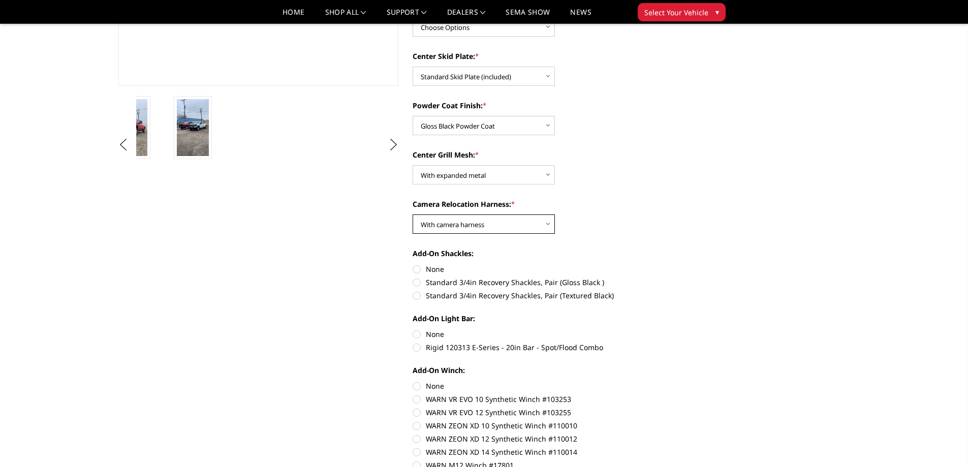
scroll to position [356, 0]
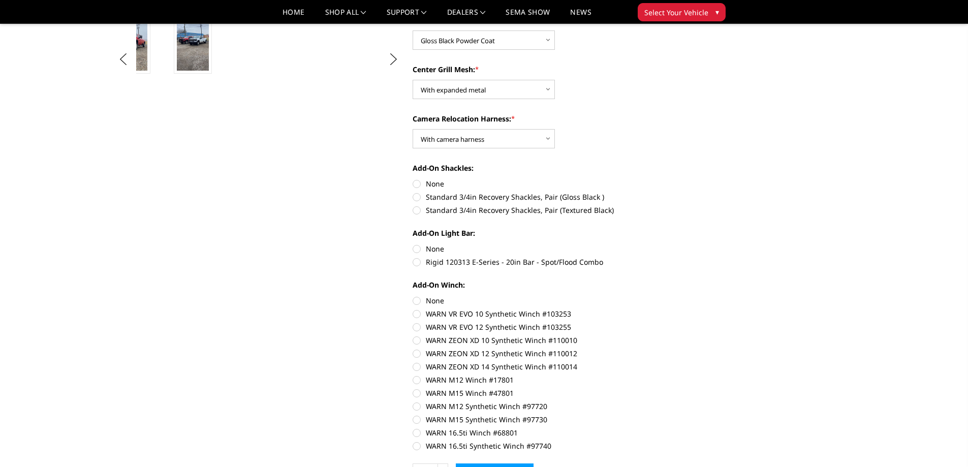
click at [418, 198] on label "Standard 3/4in Recovery Shackles, Pair (Gloss Black )" at bounding box center [552, 197] width 280 height 11
click at [693, 179] on input "Standard 3/4in Recovery Shackles, Pair (Gloss Black )" at bounding box center [693, 178] width 1 height 1
radio input "true"
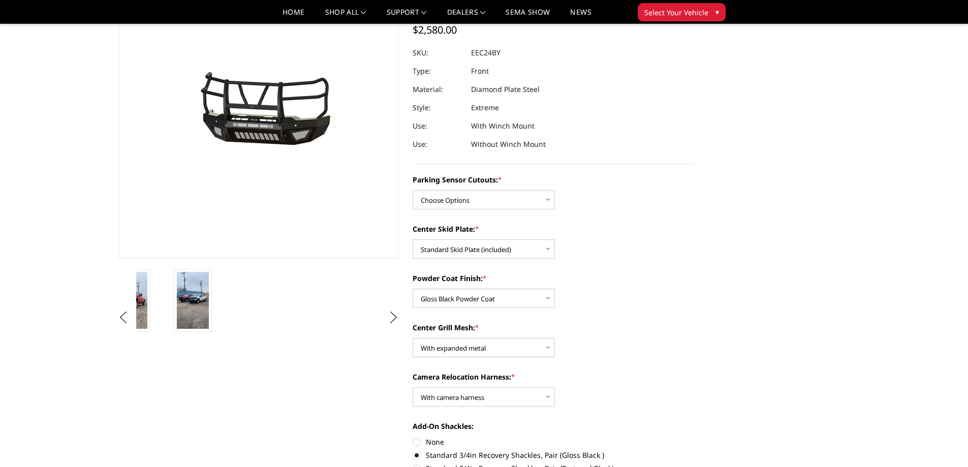
scroll to position [51, 0]
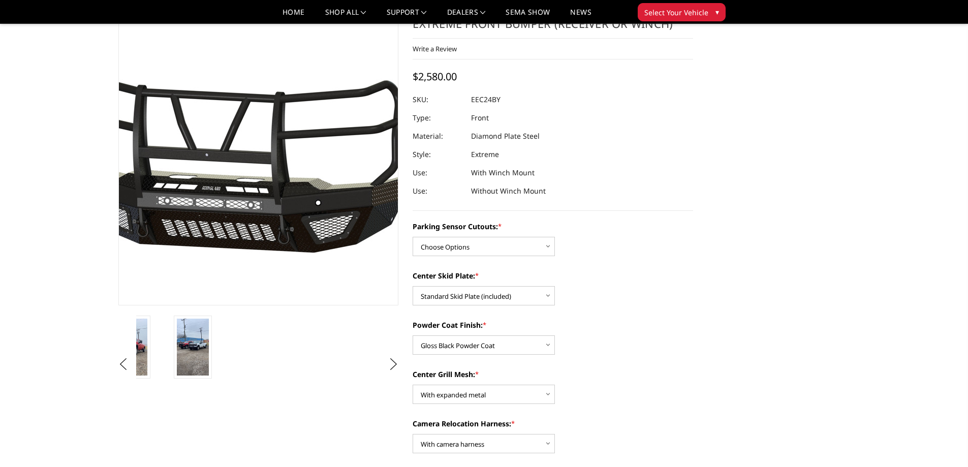
click at [286, 208] on img at bounding box center [222, 154] width 650 height 304
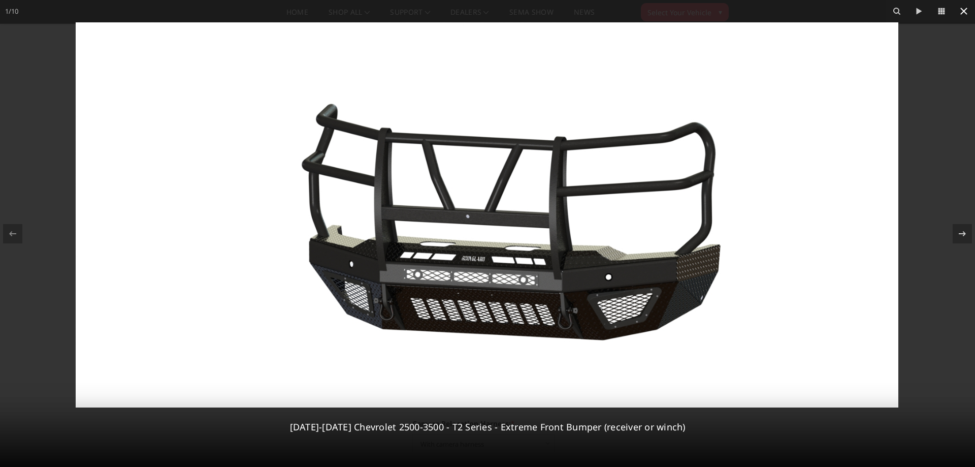
click at [963, 11] on icon at bounding box center [964, 11] width 12 height 12
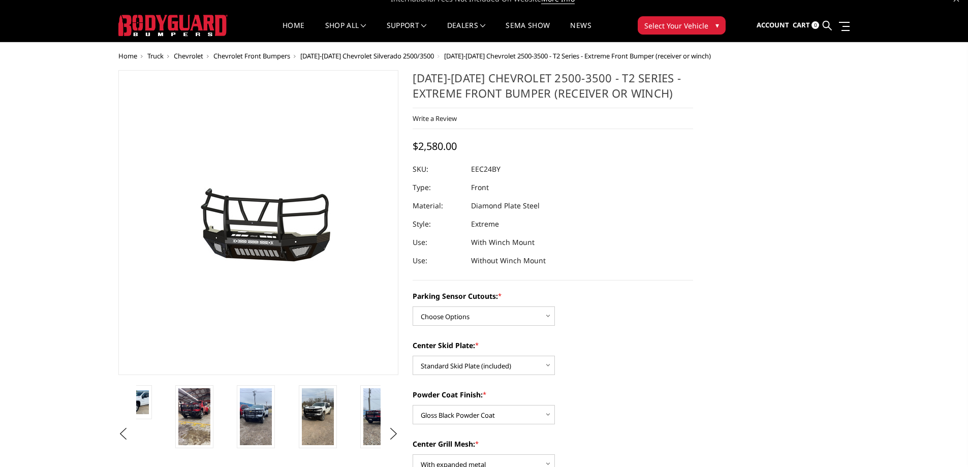
scroll to position [0, 0]
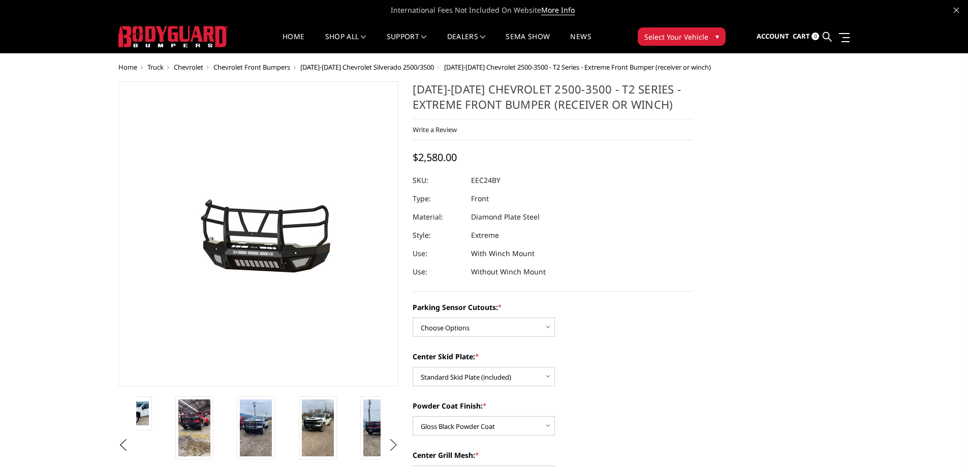
click at [390, 442] on button "Next" at bounding box center [393, 444] width 15 height 15
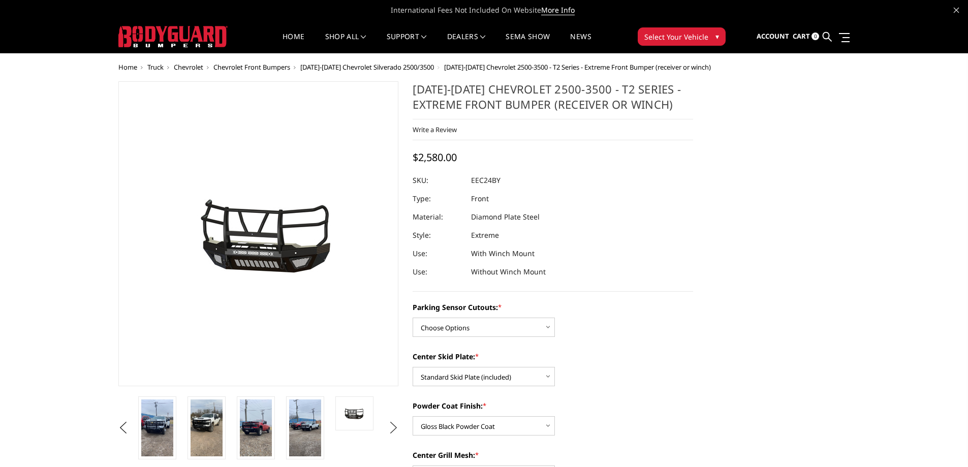
click at [390, 442] on ul "Previous Next" at bounding box center [258, 427] width 285 height 63
click at [352, 416] on img at bounding box center [354, 413] width 32 height 17
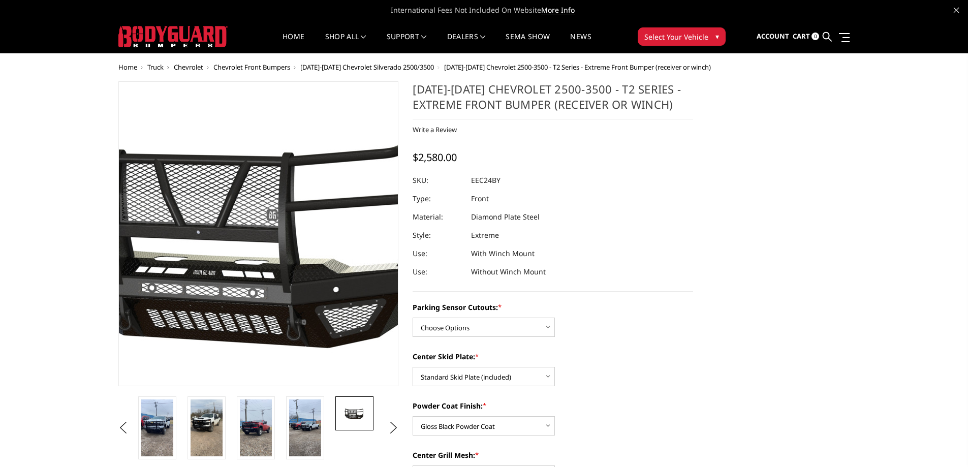
click at [264, 235] on img at bounding box center [251, 234] width 650 height 340
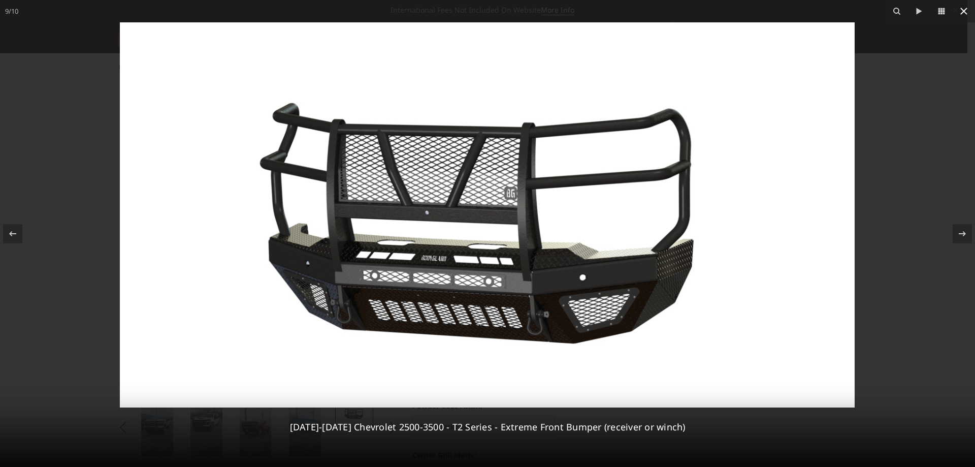
click at [963, 9] on icon at bounding box center [964, 11] width 12 height 12
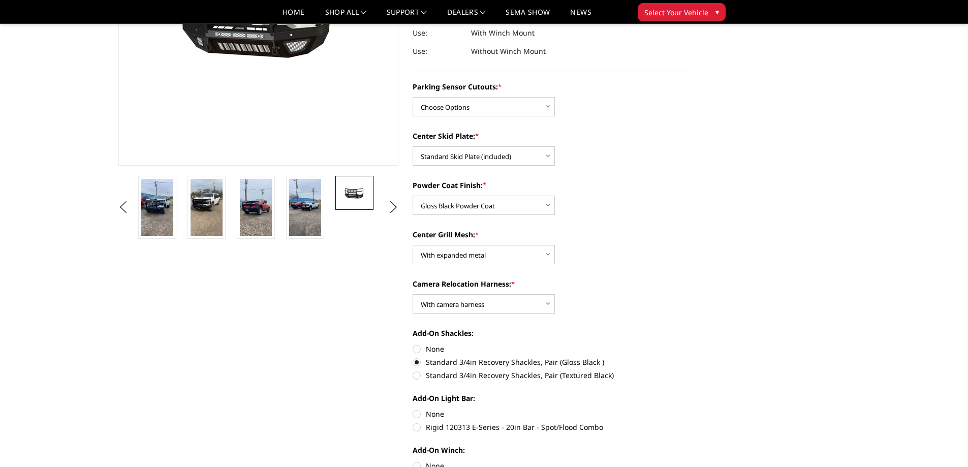
scroll to position [254, 0]
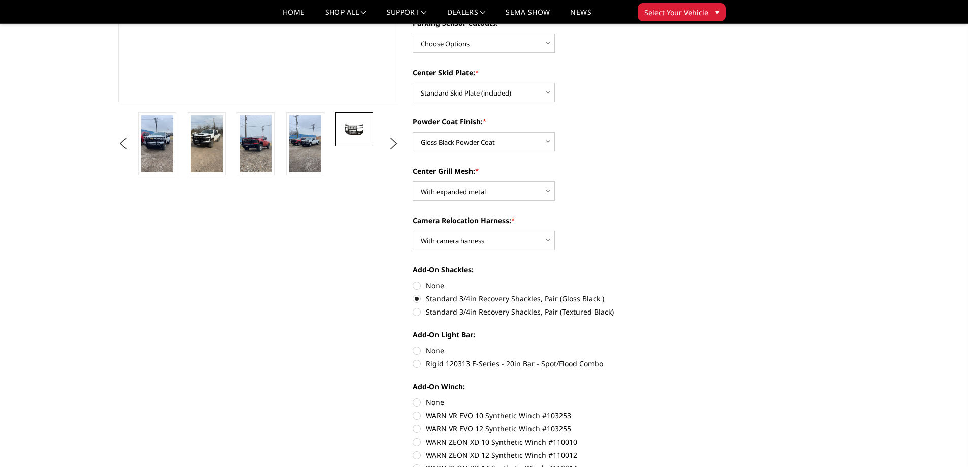
click at [416, 300] on label "Standard 3/4in Recovery Shackles, Pair (Gloss Black )" at bounding box center [552, 298] width 280 height 11
click at [693, 280] on input "Standard 3/4in Recovery Shackles, Pair (Gloss Black )" at bounding box center [693, 280] width 1 height 1
click at [418, 285] on label "None" at bounding box center [552, 285] width 280 height 11
click at [413, 280] on input "None" at bounding box center [412, 280] width 1 height 1
radio input "true"
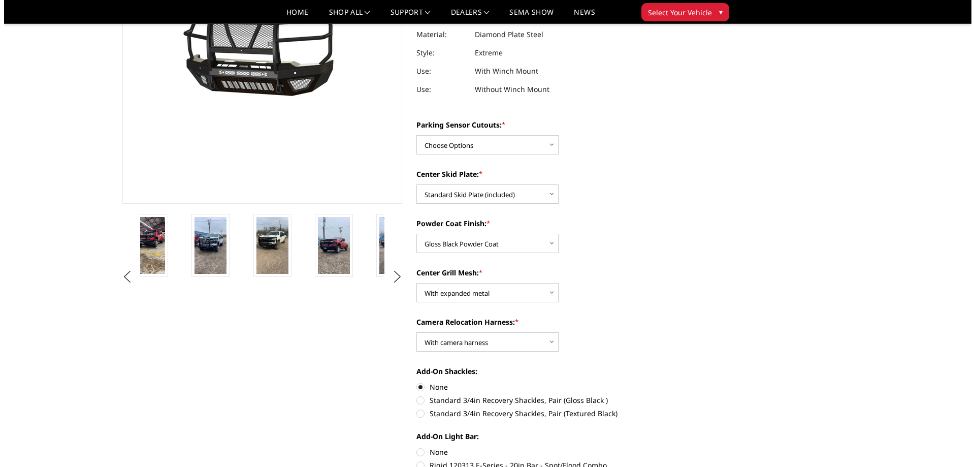
scroll to position [102, 0]
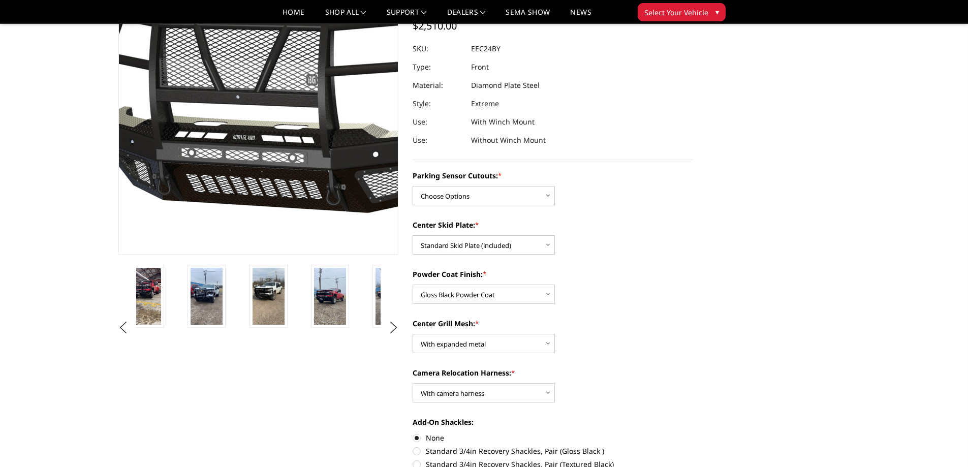
click at [234, 134] on img at bounding box center [291, 99] width 650 height 340
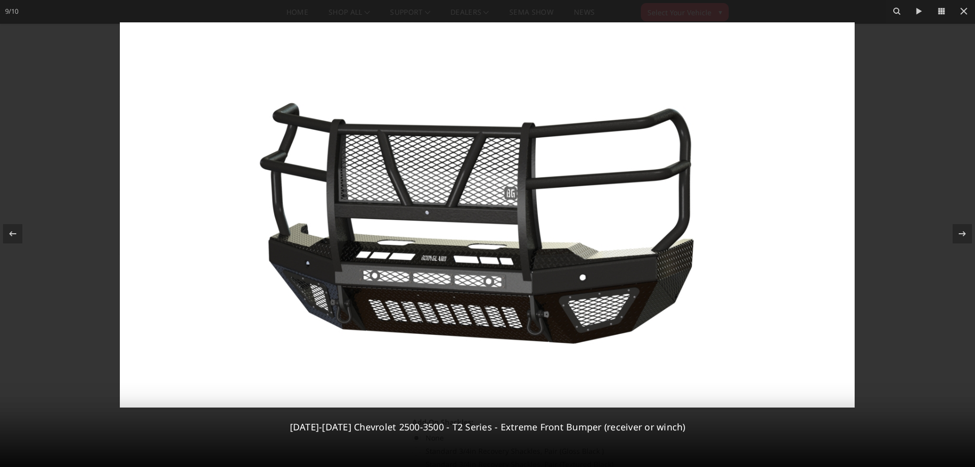
click at [576, 279] on img at bounding box center [487, 214] width 735 height 385
